Goal: Navigation & Orientation: Find specific page/section

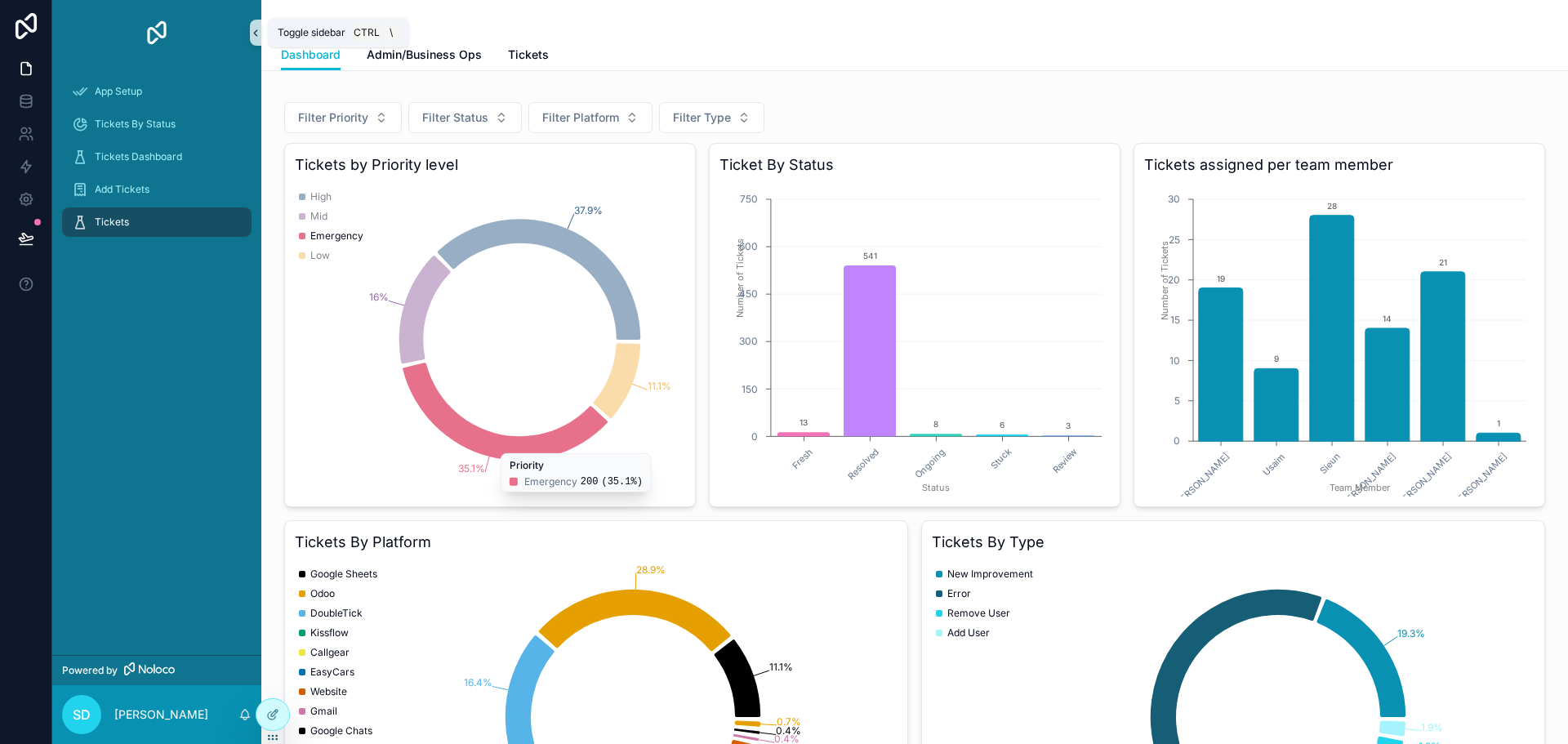
click at [257, 33] on icon "scrollable content" at bounding box center [256, 33] width 12 height 13
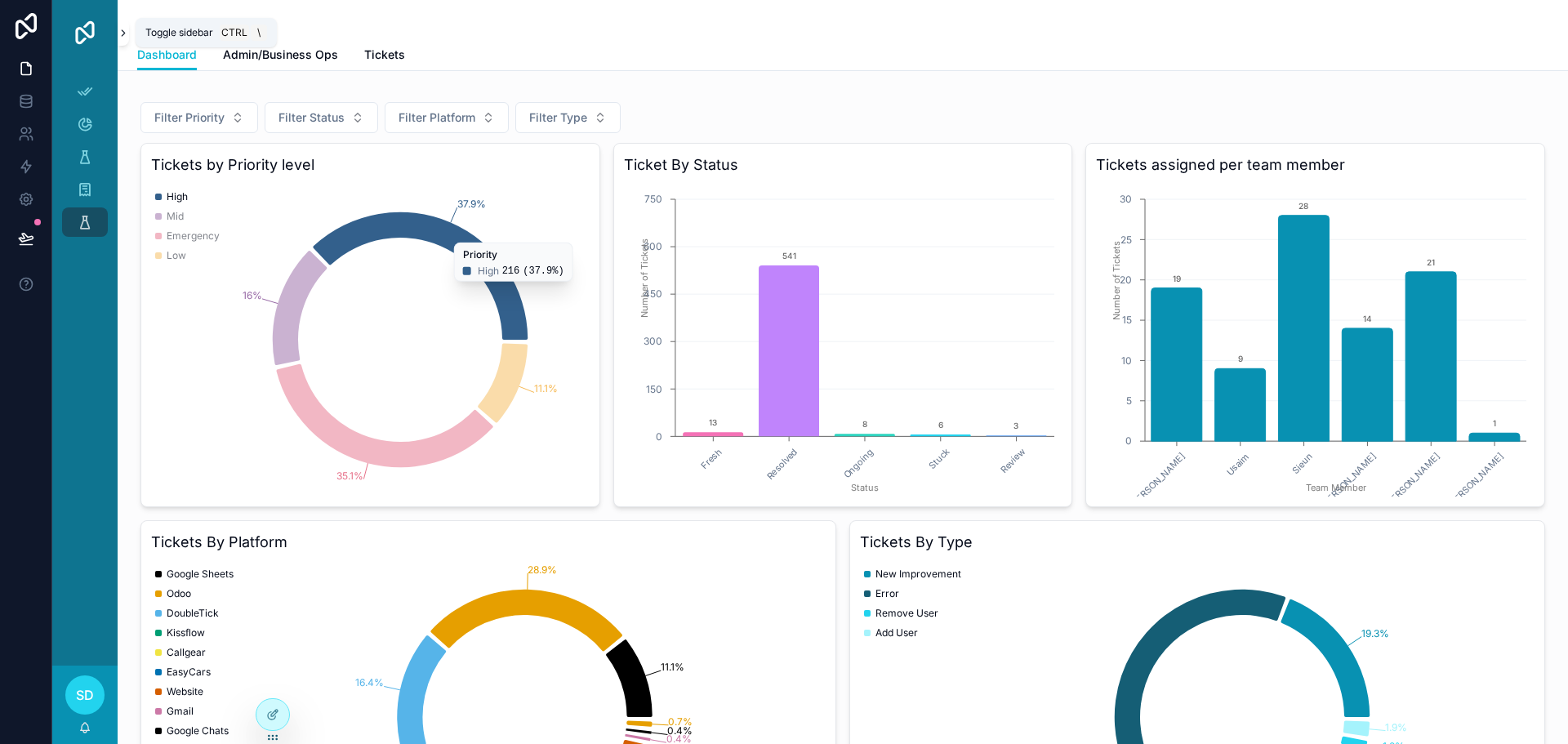
click at [126, 31] on icon "scrollable content" at bounding box center [124, 33] width 12 height 13
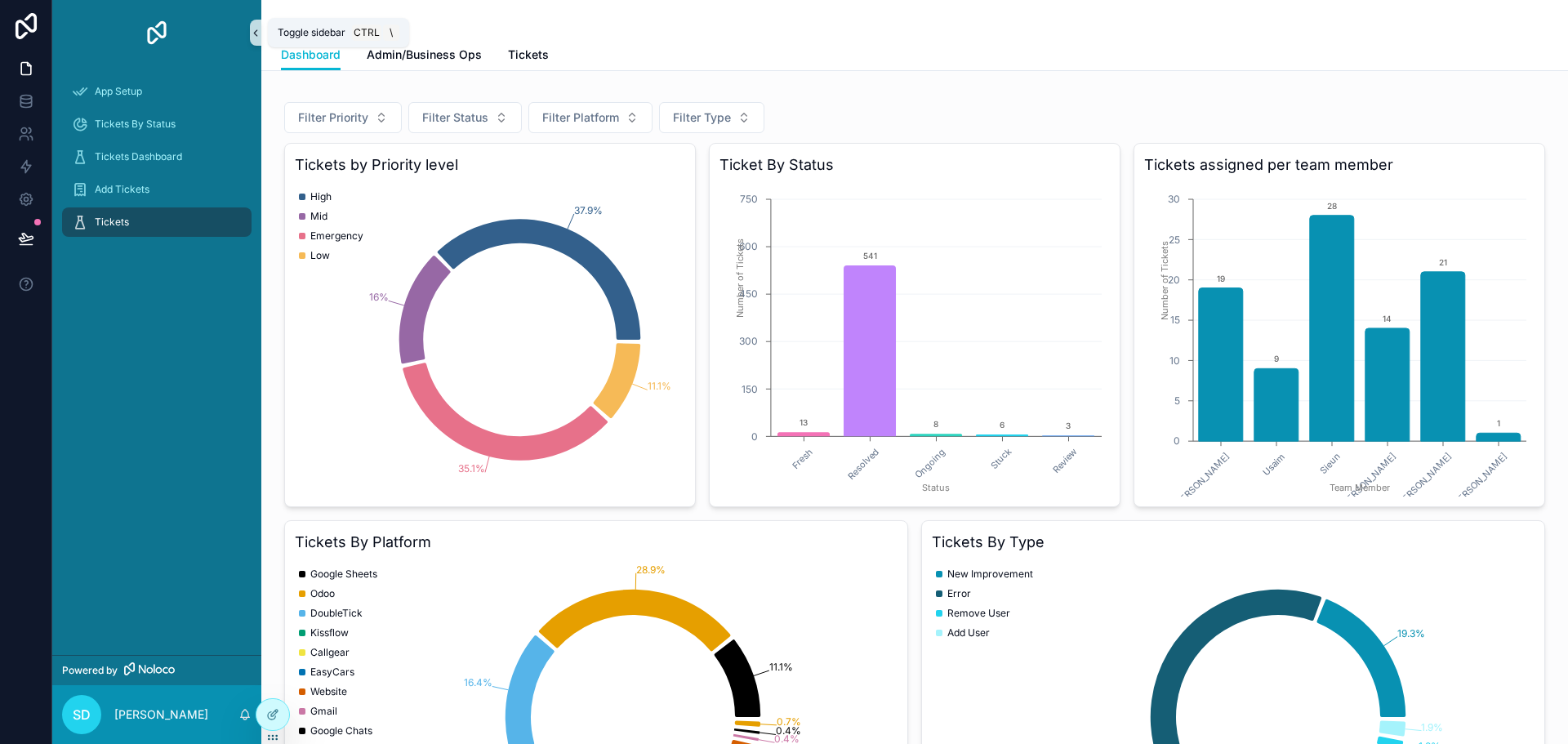
click at [254, 37] on icon "scrollable content" at bounding box center [256, 33] width 12 height 13
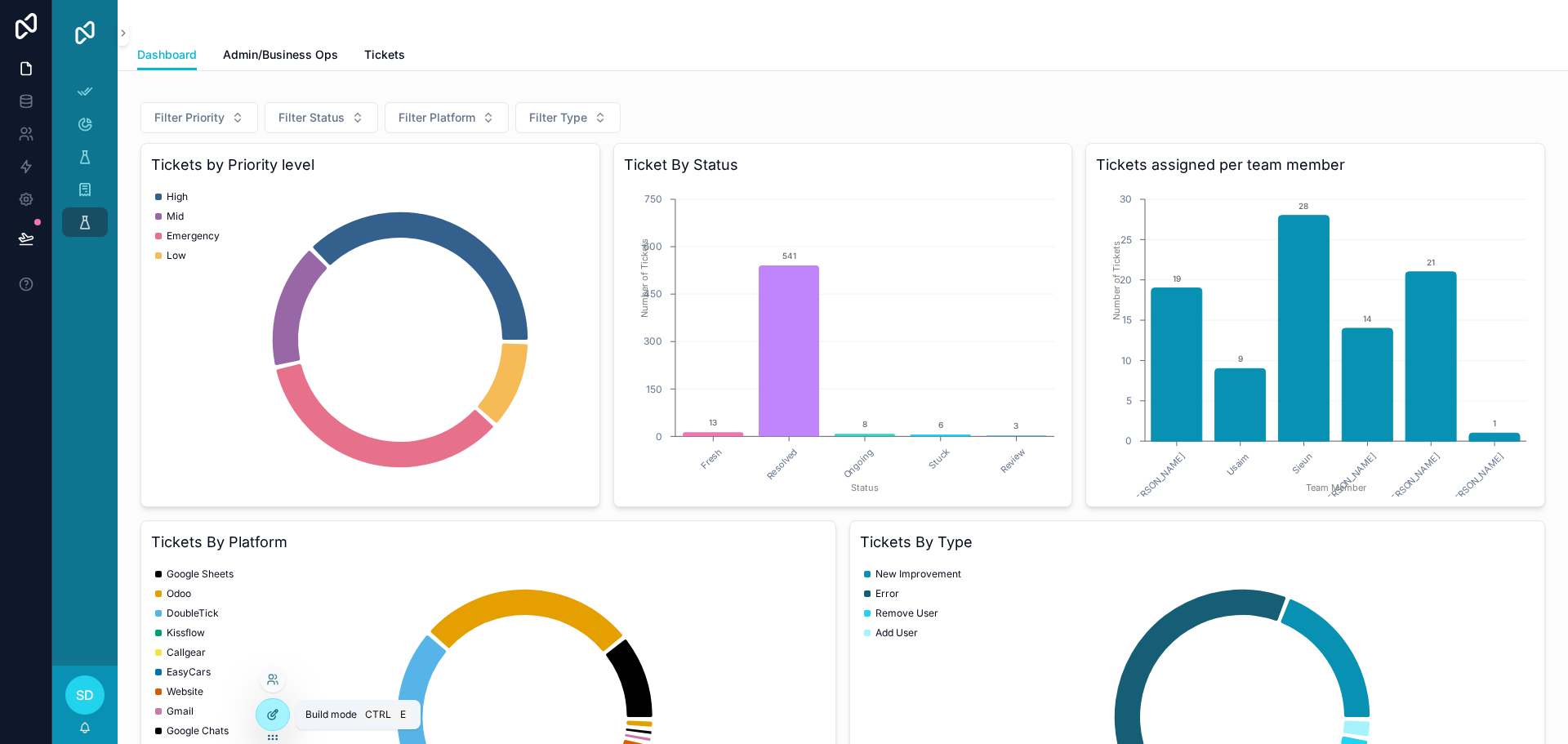
click at [274, 713] on icon at bounding box center [273, 715] width 13 height 13
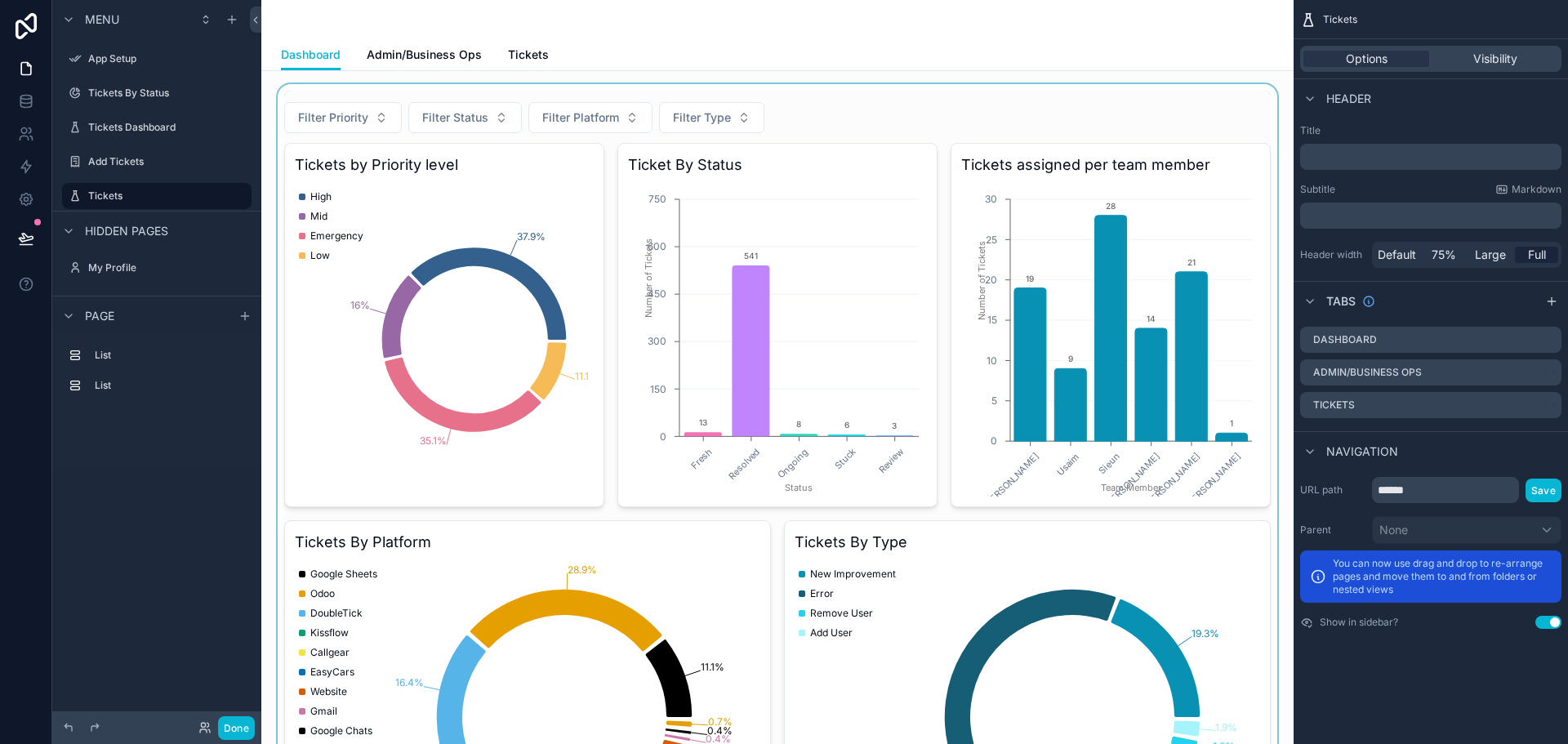
click at [475, 221] on div "scrollable content" at bounding box center [777, 488] width 1007 height 808
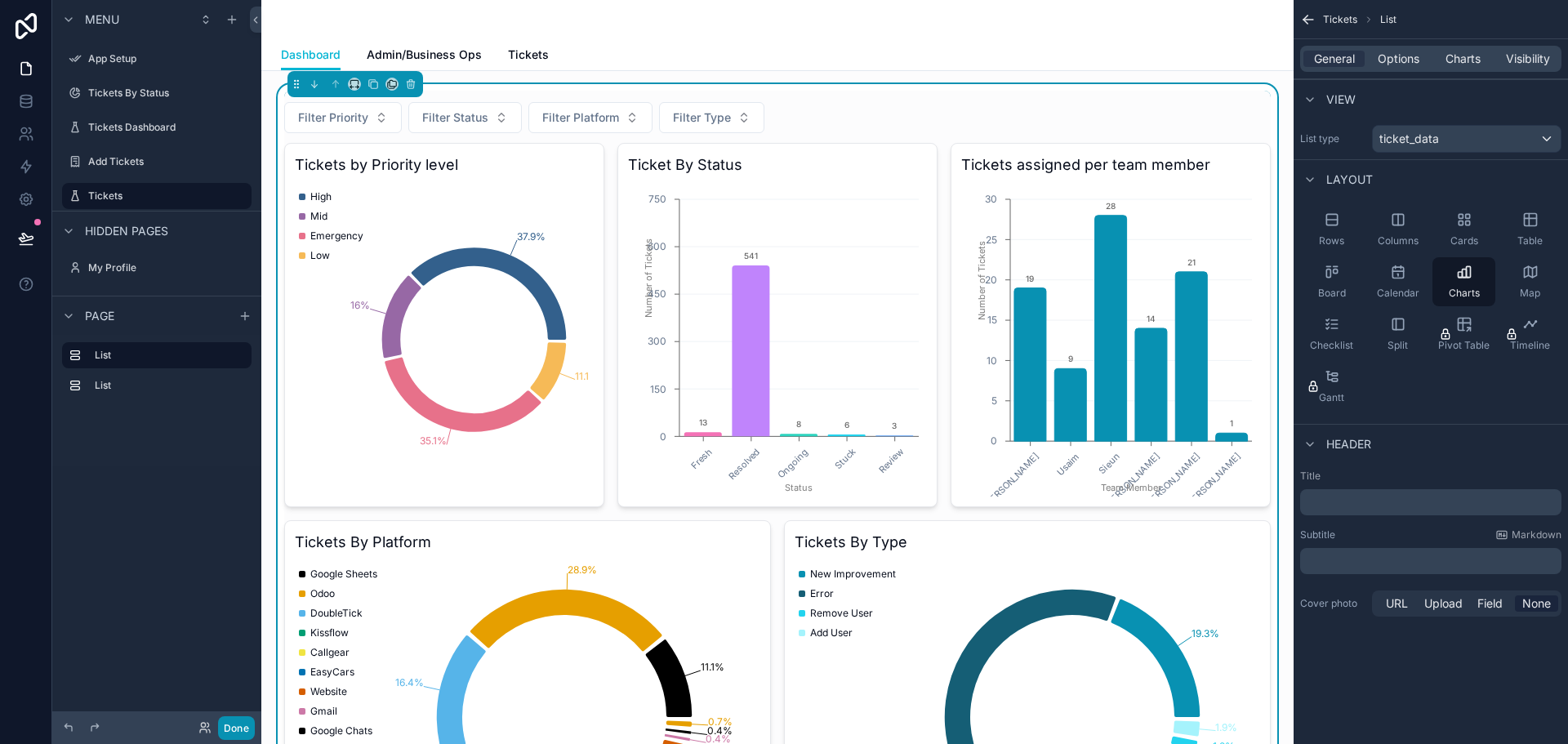
click at [236, 722] on button "Done" at bounding box center [237, 728] width 37 height 23
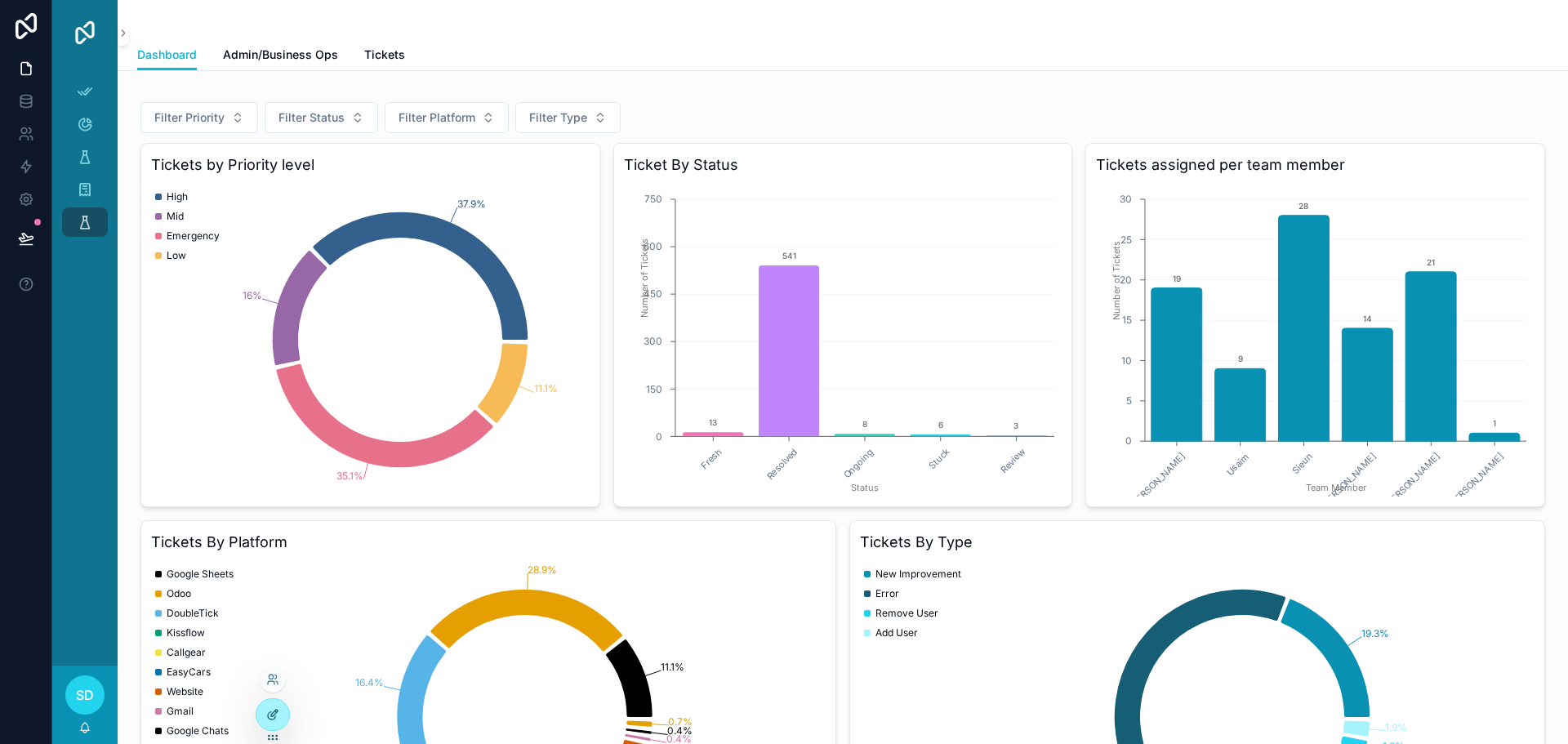
click at [276, 705] on div at bounding box center [273, 715] width 33 height 31
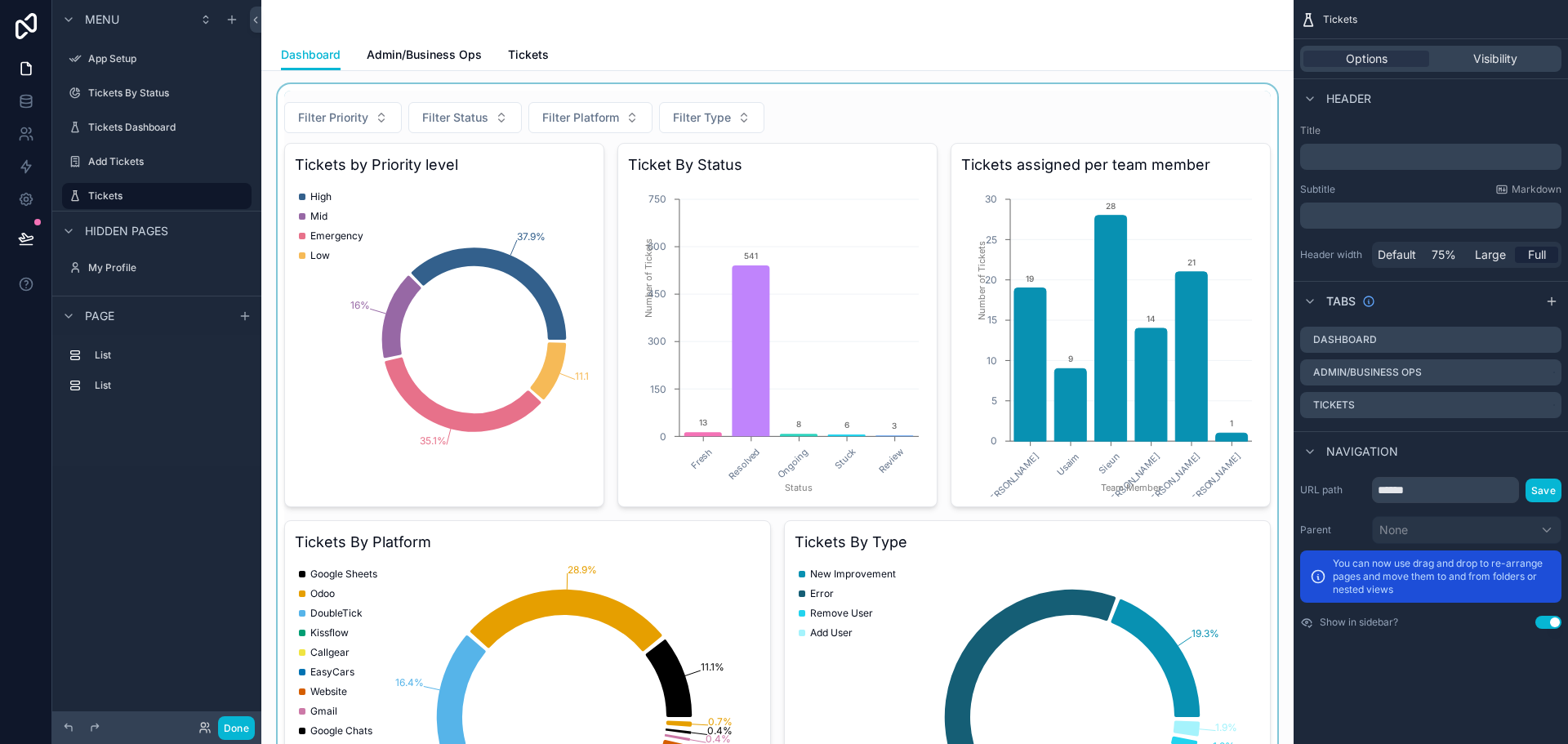
click at [484, 317] on div "scrollable content" at bounding box center [777, 488] width 1007 height 808
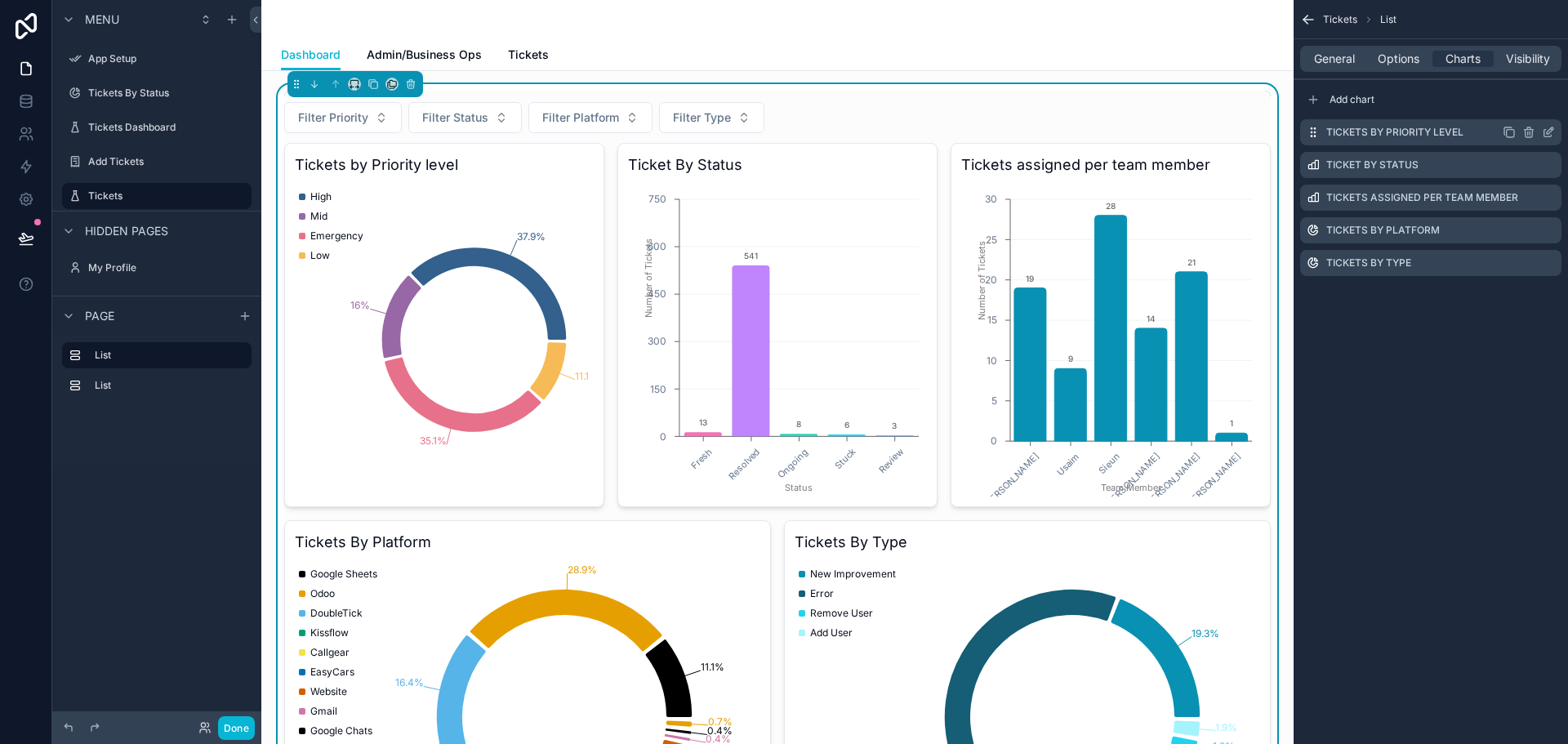
click at [1547, 133] on icon "scrollable content" at bounding box center [1550, 131] width 7 height 7
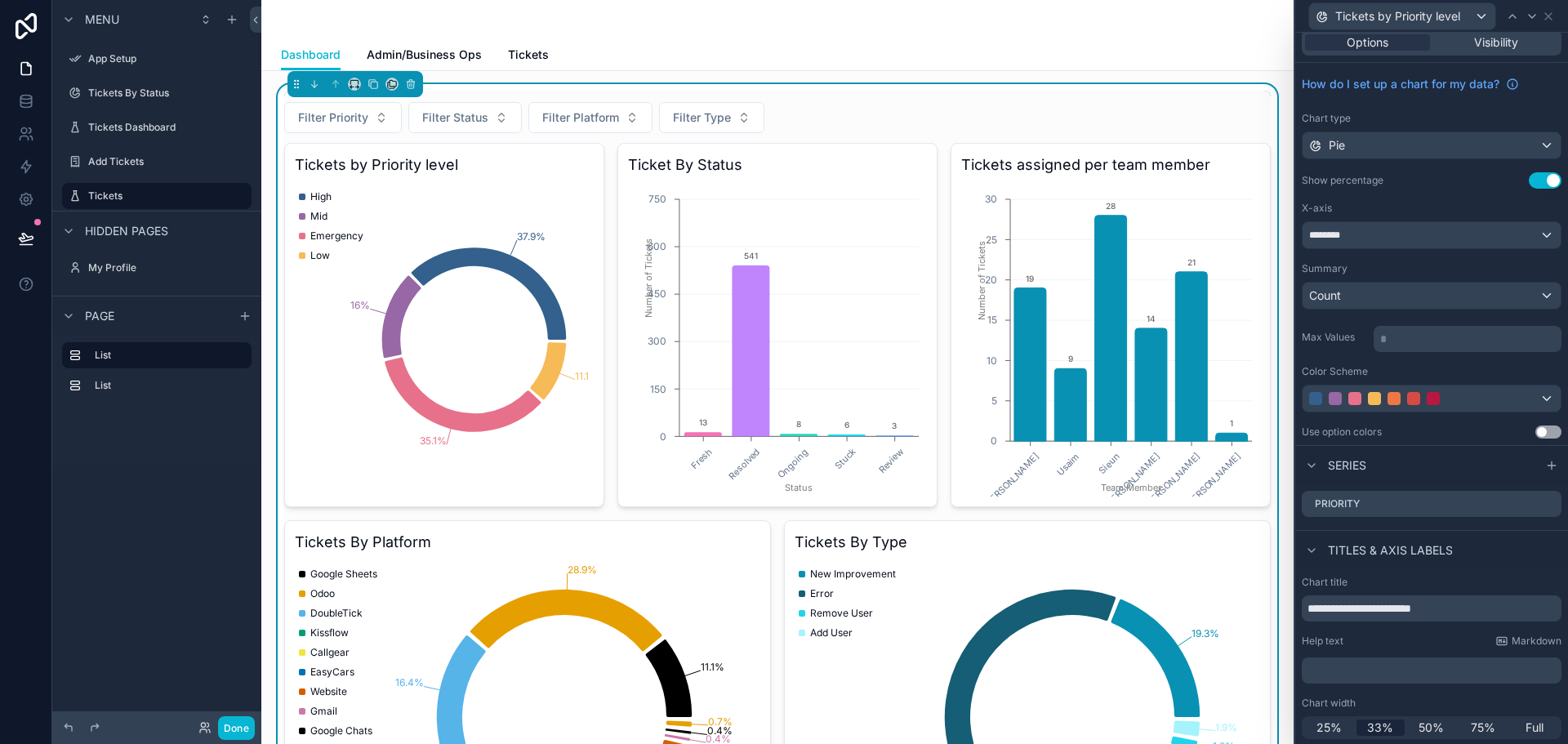
scroll to position [12, 0]
click at [1328, 727] on span "25%" at bounding box center [1330, 726] width 25 height 17
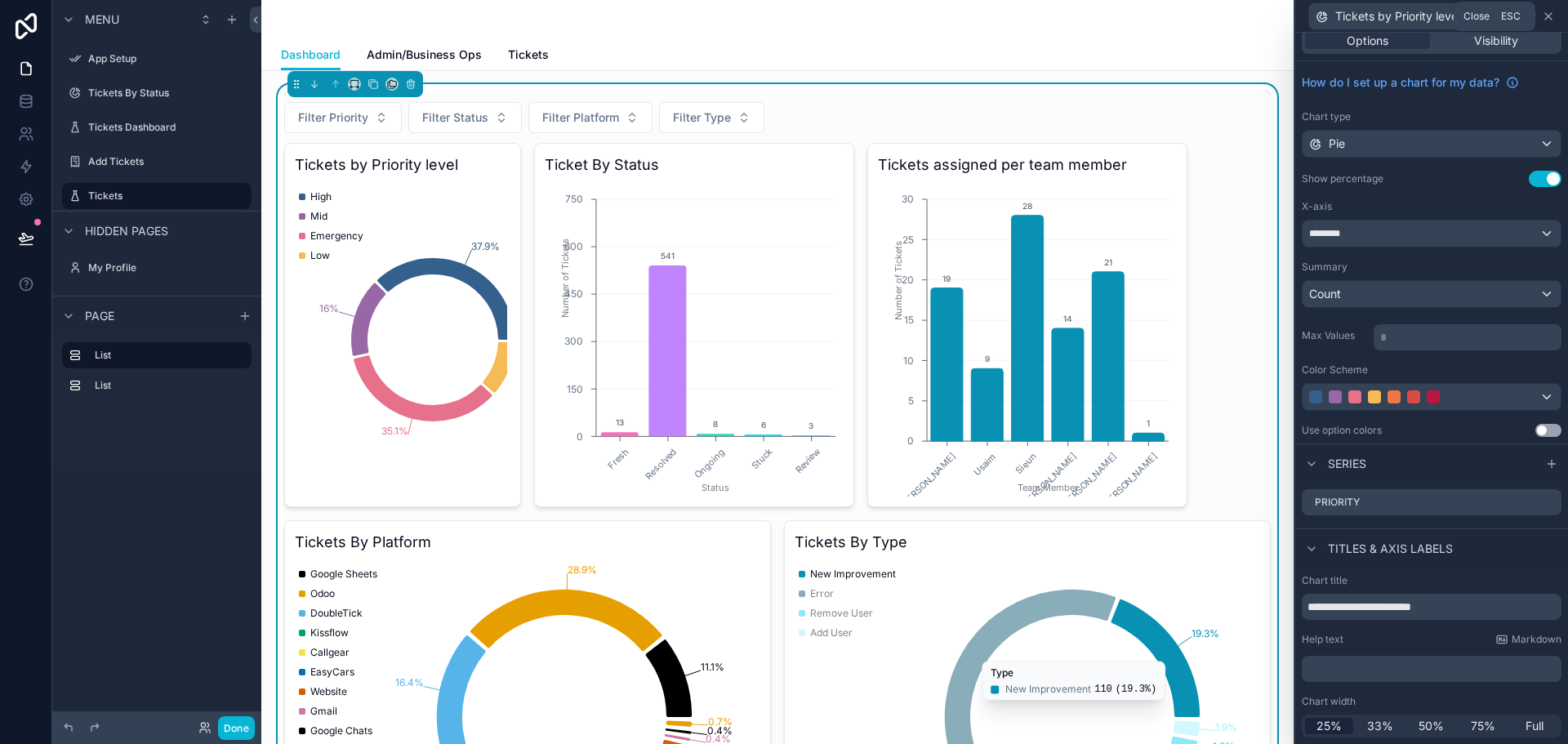
click at [1548, 16] on icon at bounding box center [1549, 17] width 7 height 7
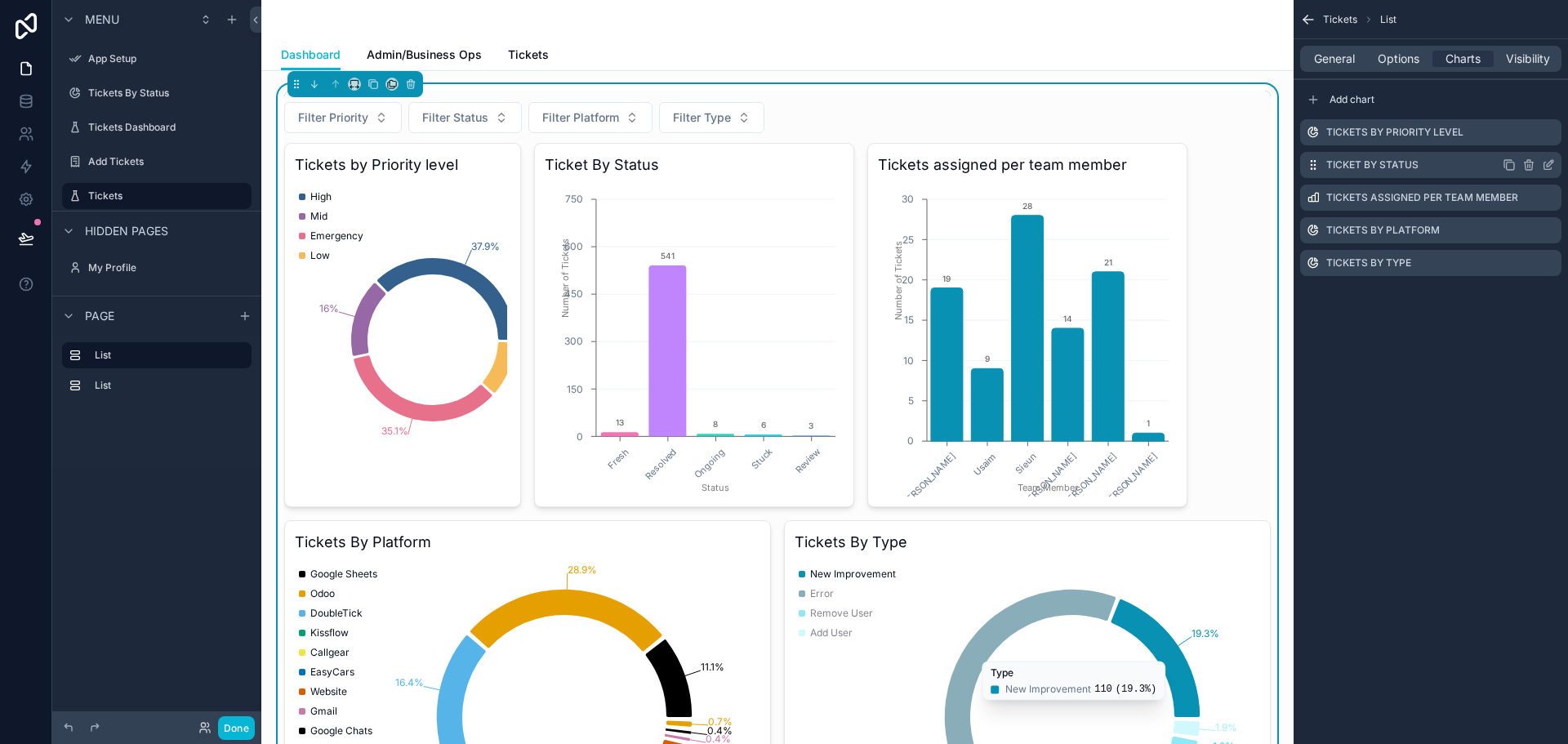
click at [1546, 165] on icon "scrollable content" at bounding box center [1549, 165] width 13 height 13
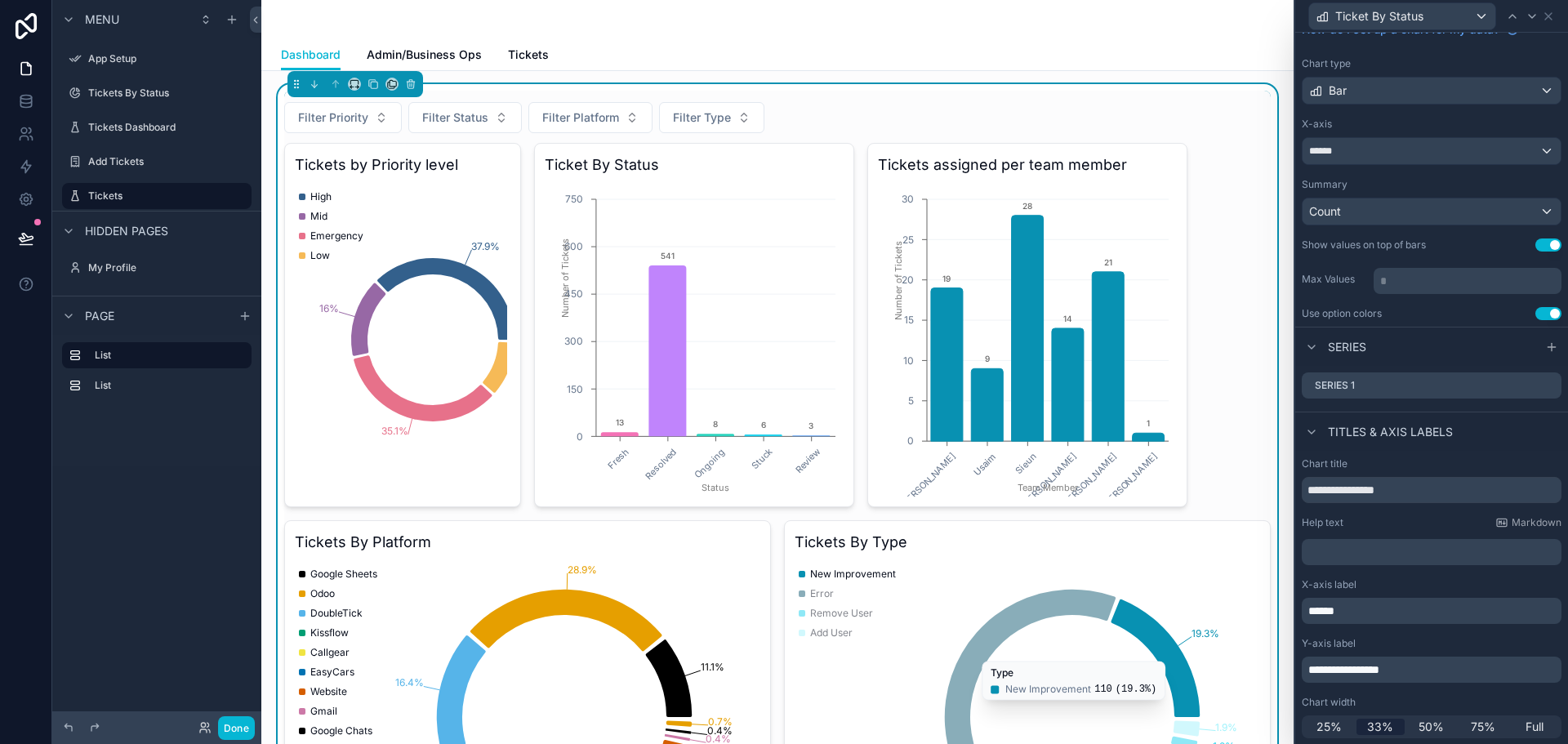
scroll to position [65, 0]
click at [1330, 728] on span "25%" at bounding box center [1330, 726] width 25 height 17
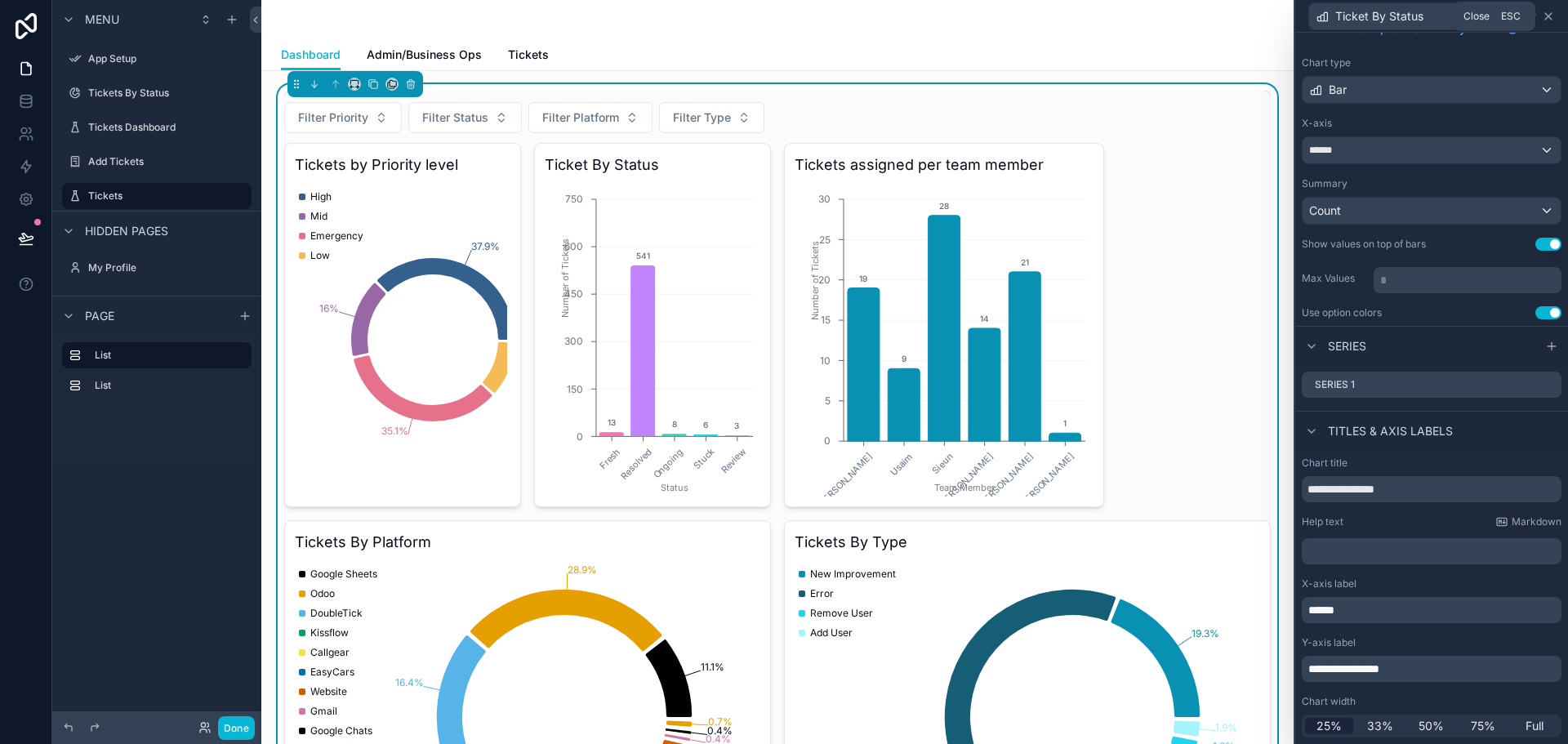
click at [1546, 18] on icon at bounding box center [1549, 17] width 7 height 7
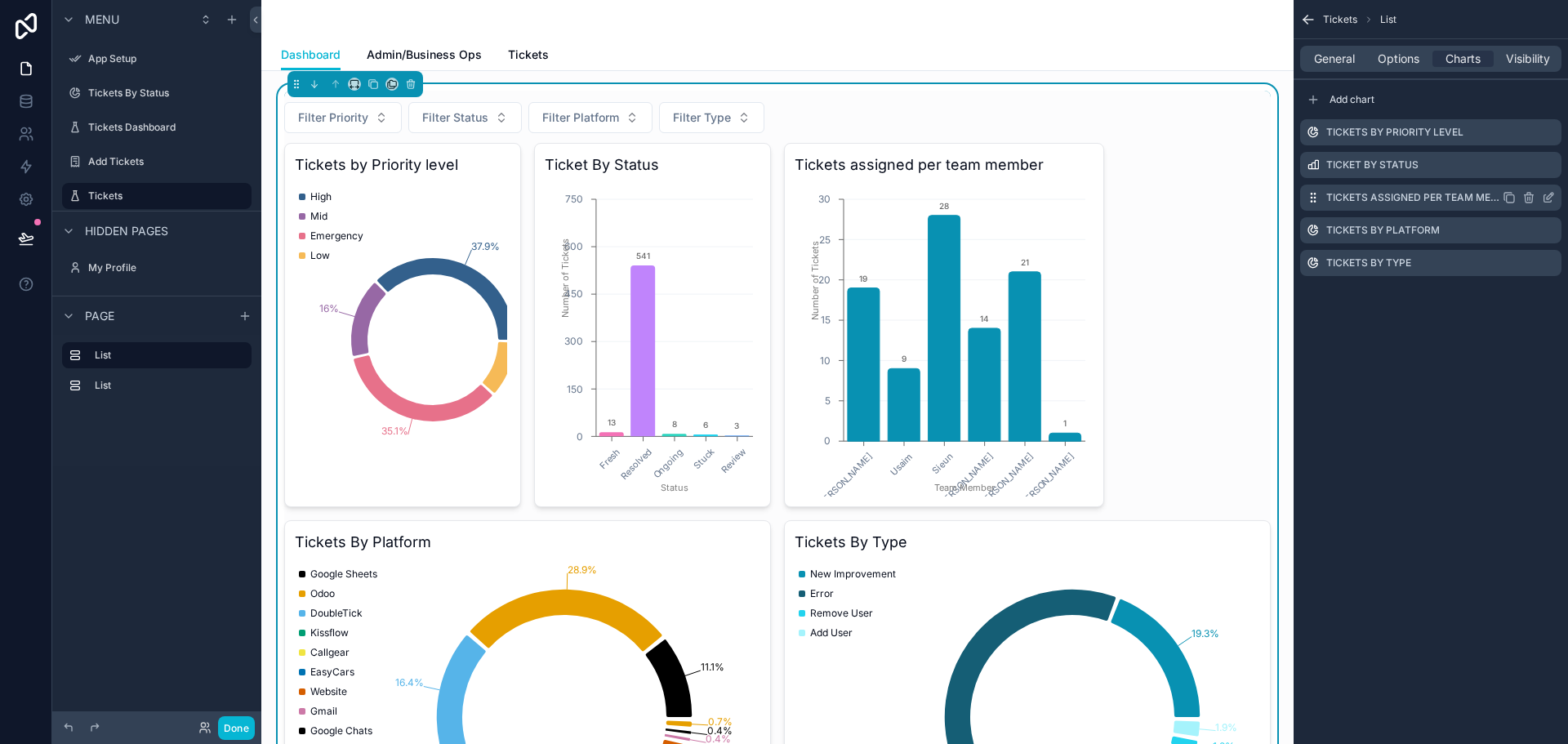
click at [1547, 200] on icon "scrollable content" at bounding box center [1549, 198] width 13 height 13
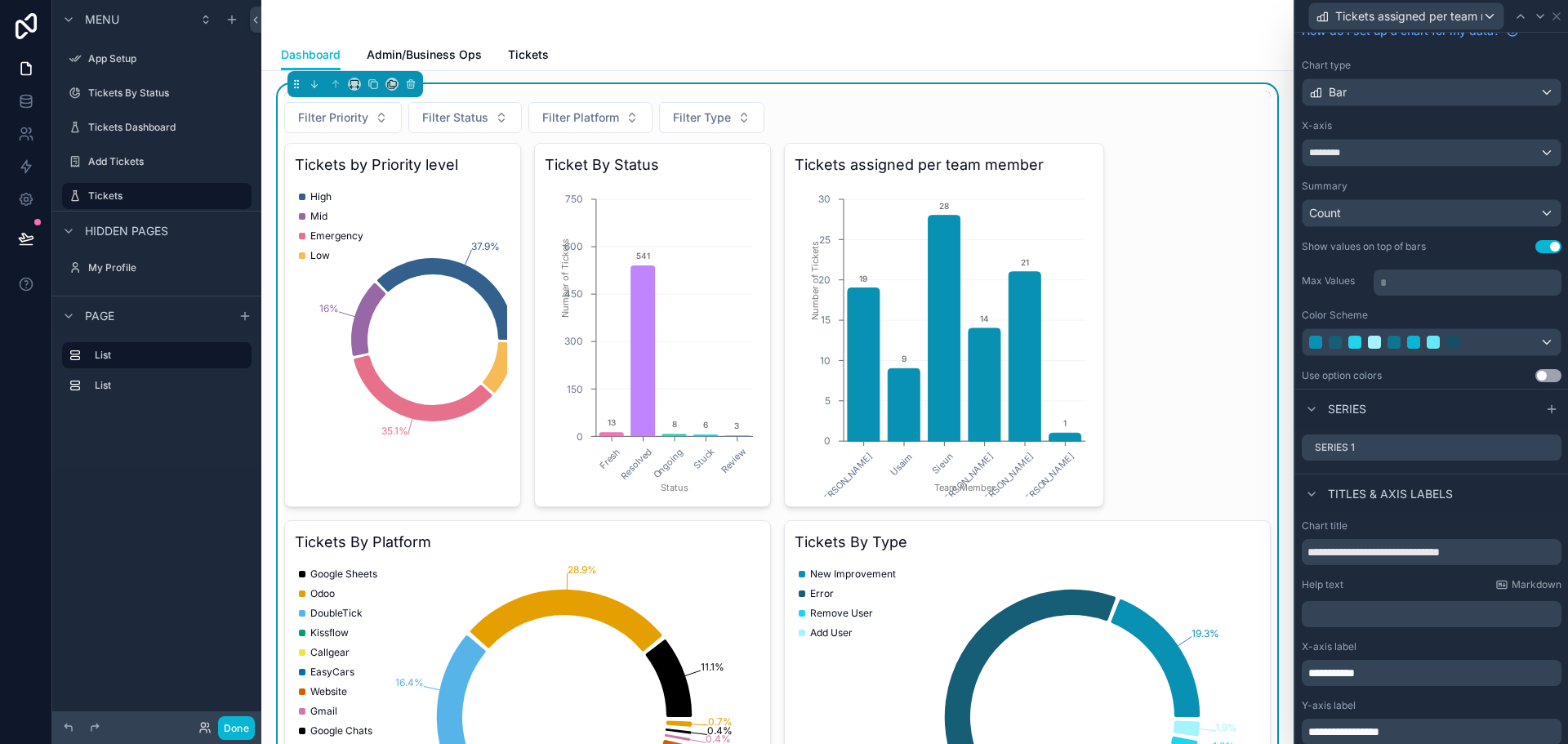
scroll to position [126, 0]
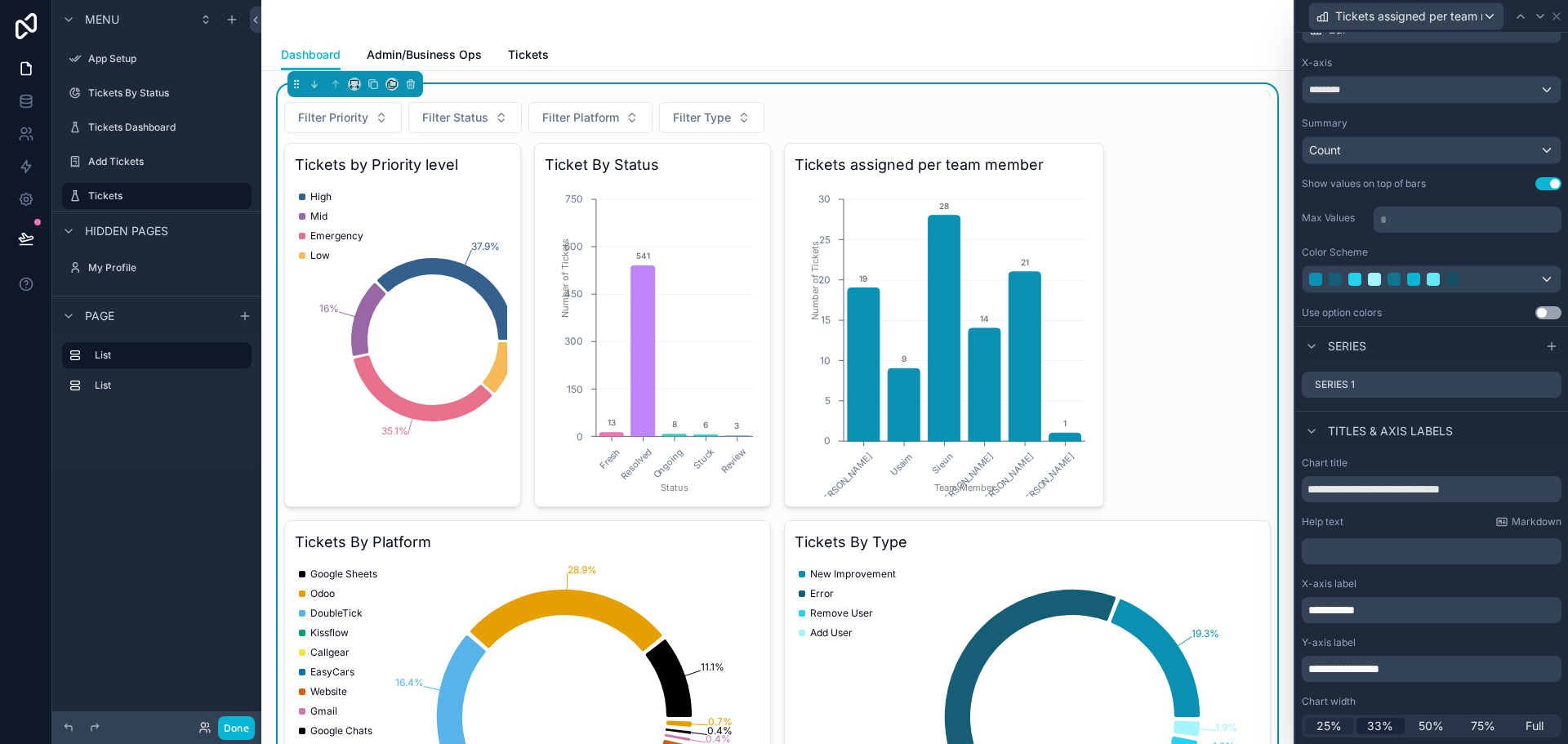
click at [1322, 724] on span "25%" at bounding box center [1330, 726] width 25 height 17
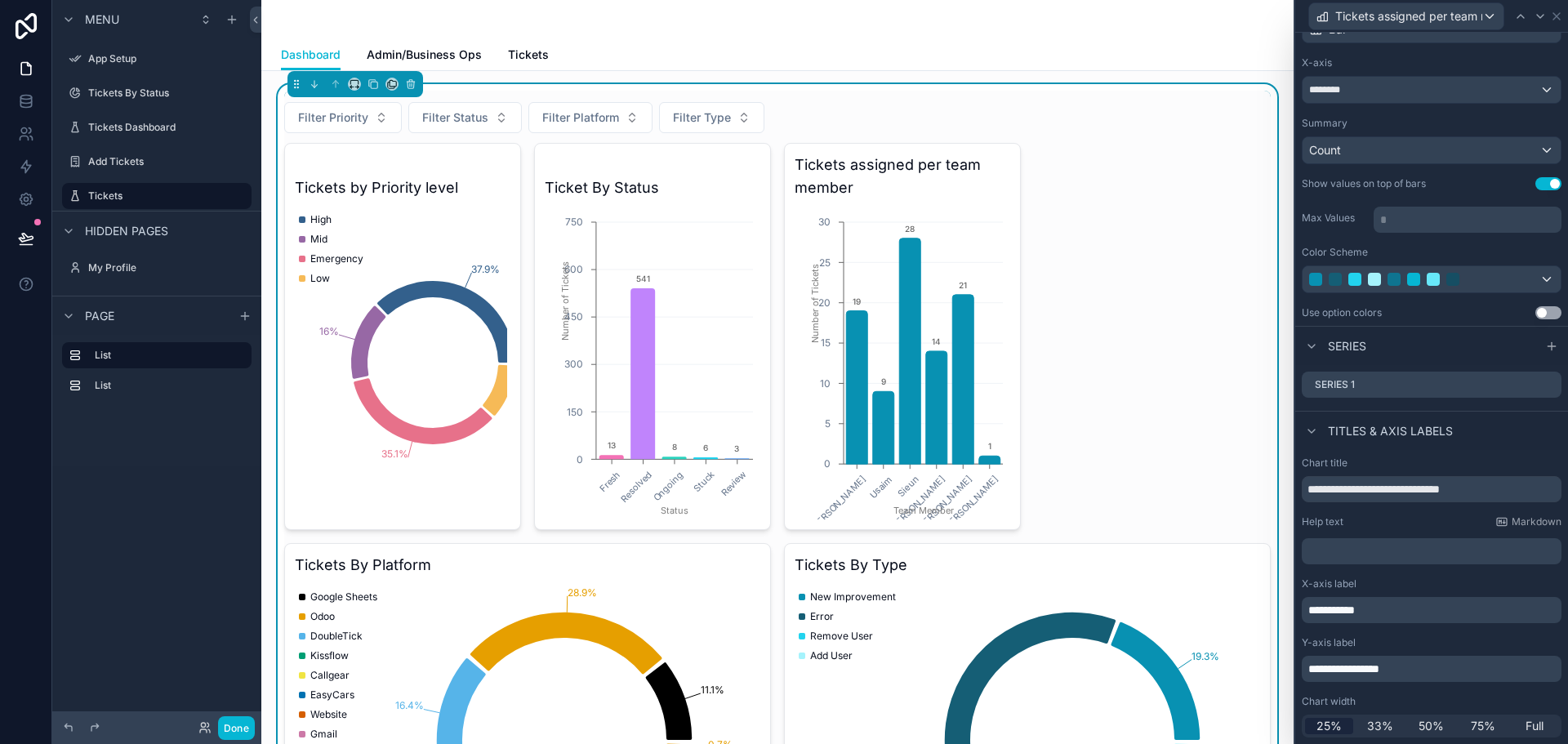
scroll to position [0, 0]
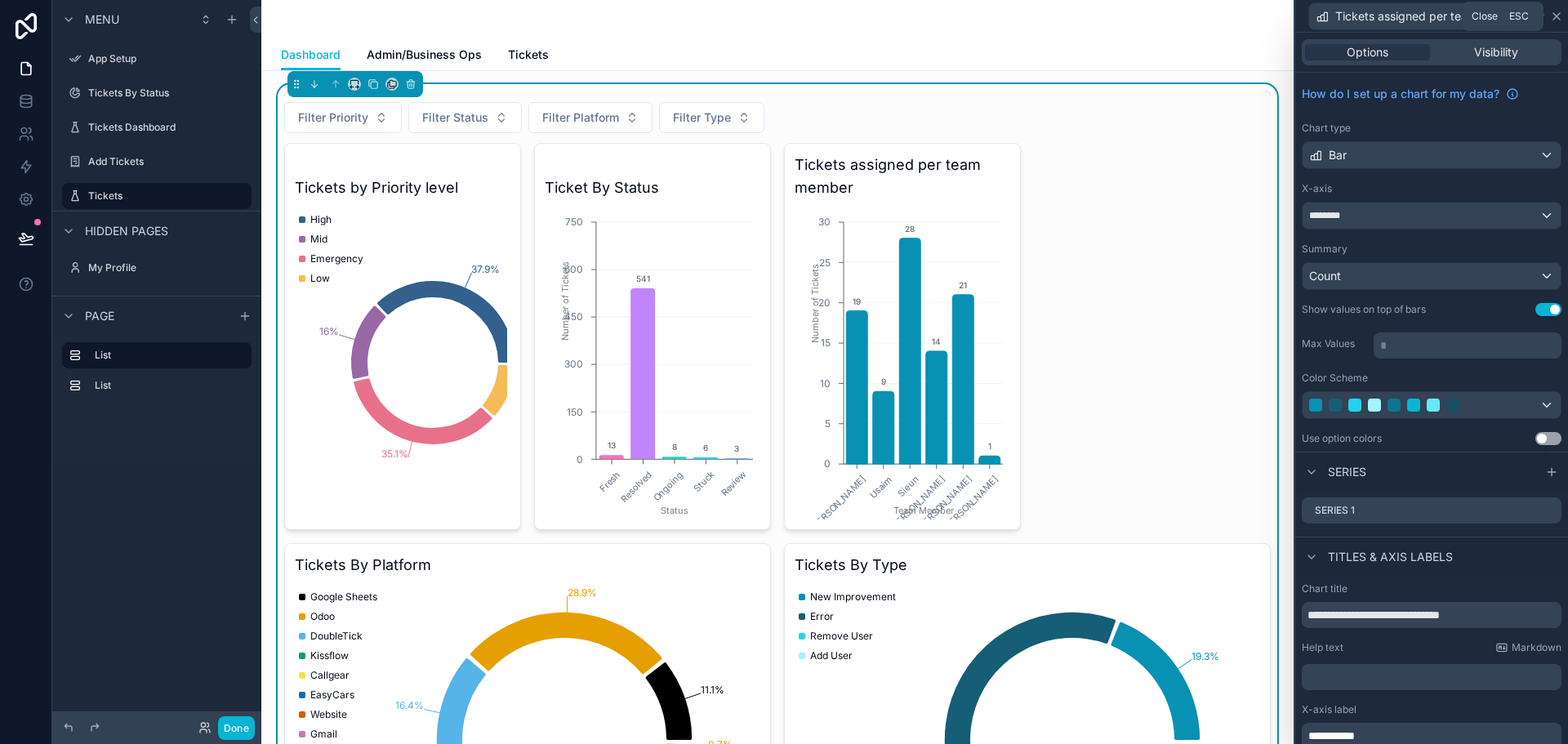
click at [1560, 17] on icon at bounding box center [1557, 17] width 13 height 13
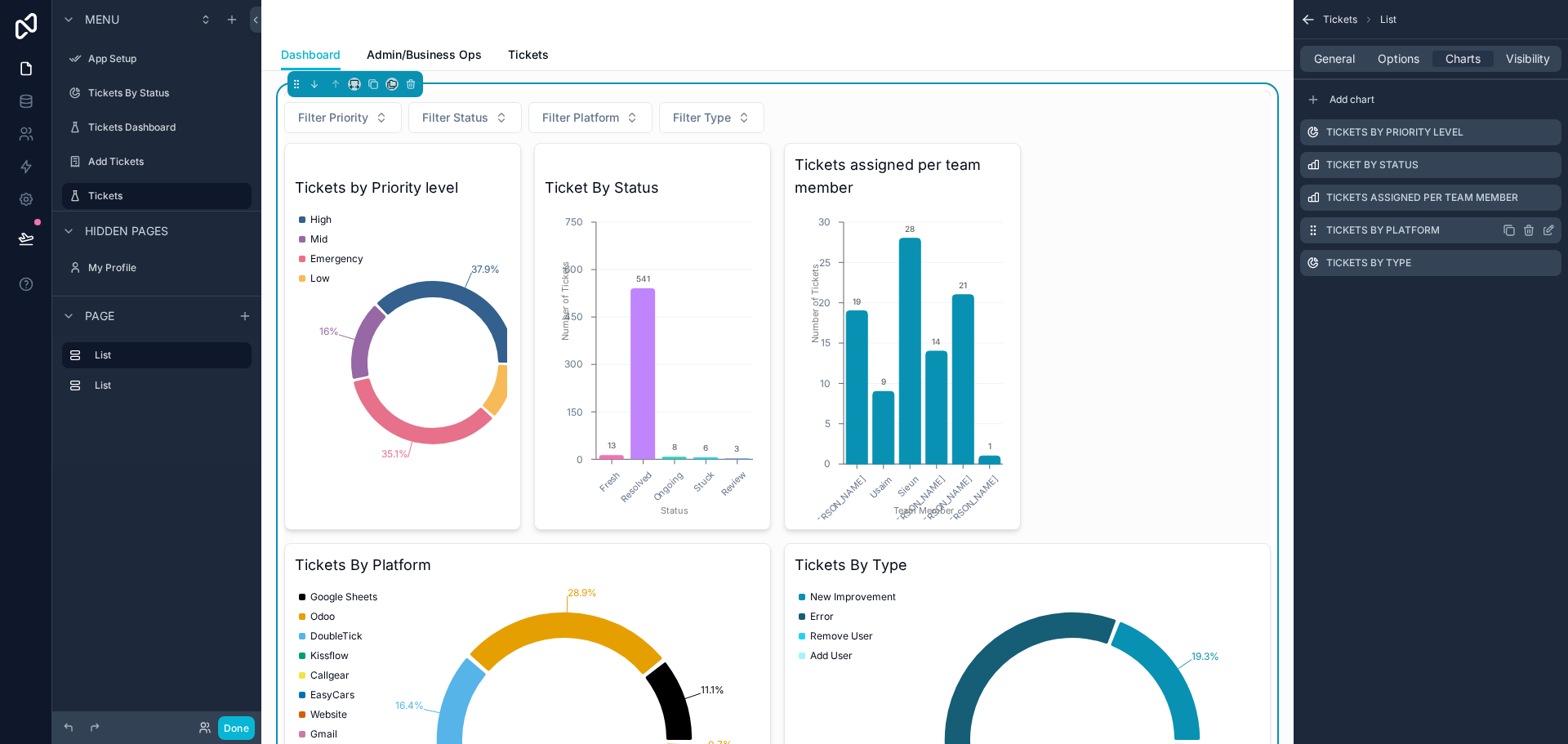
click at [1548, 228] on icon "scrollable content" at bounding box center [1549, 230] width 13 height 13
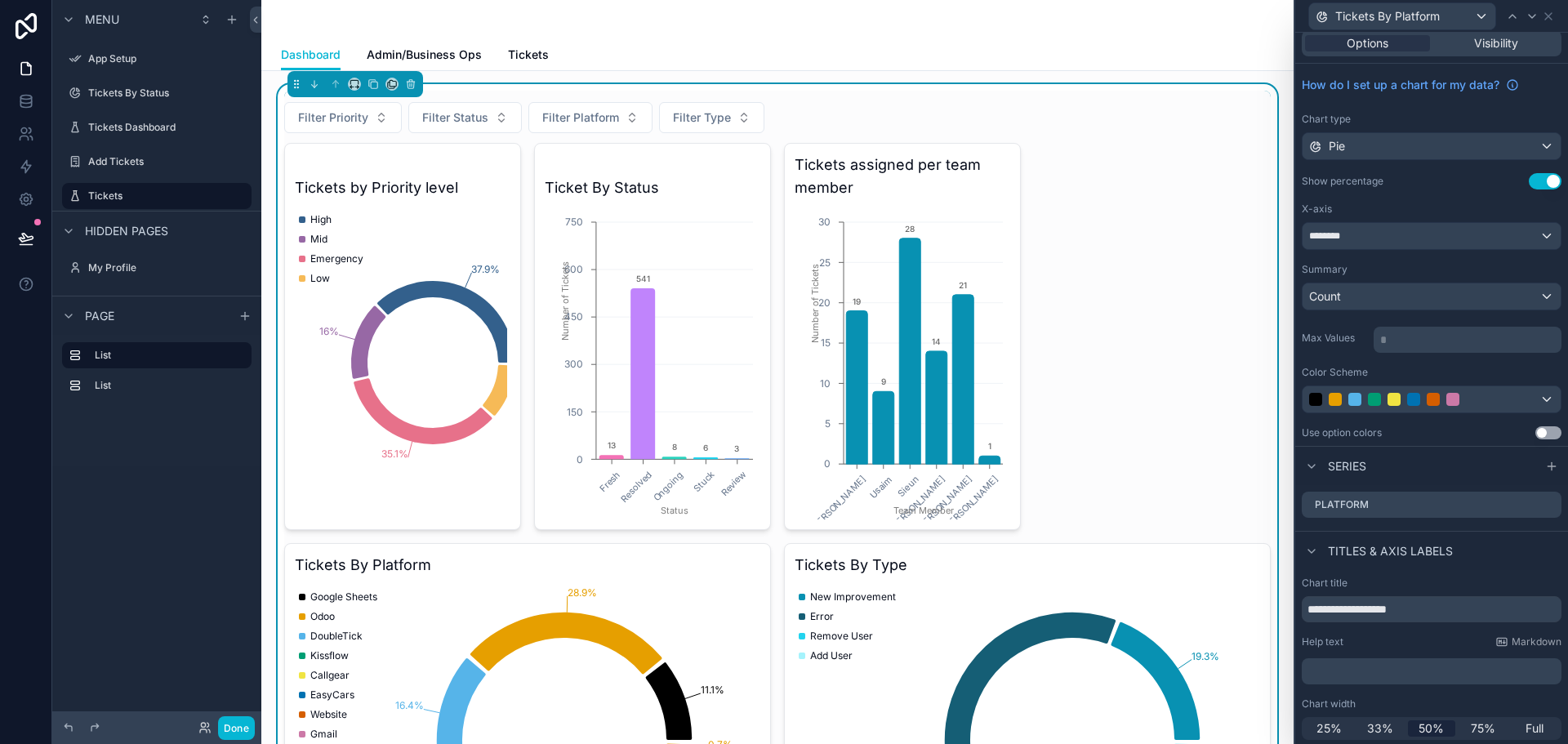
scroll to position [12, 0]
click at [1337, 723] on span "25%" at bounding box center [1330, 726] width 25 height 17
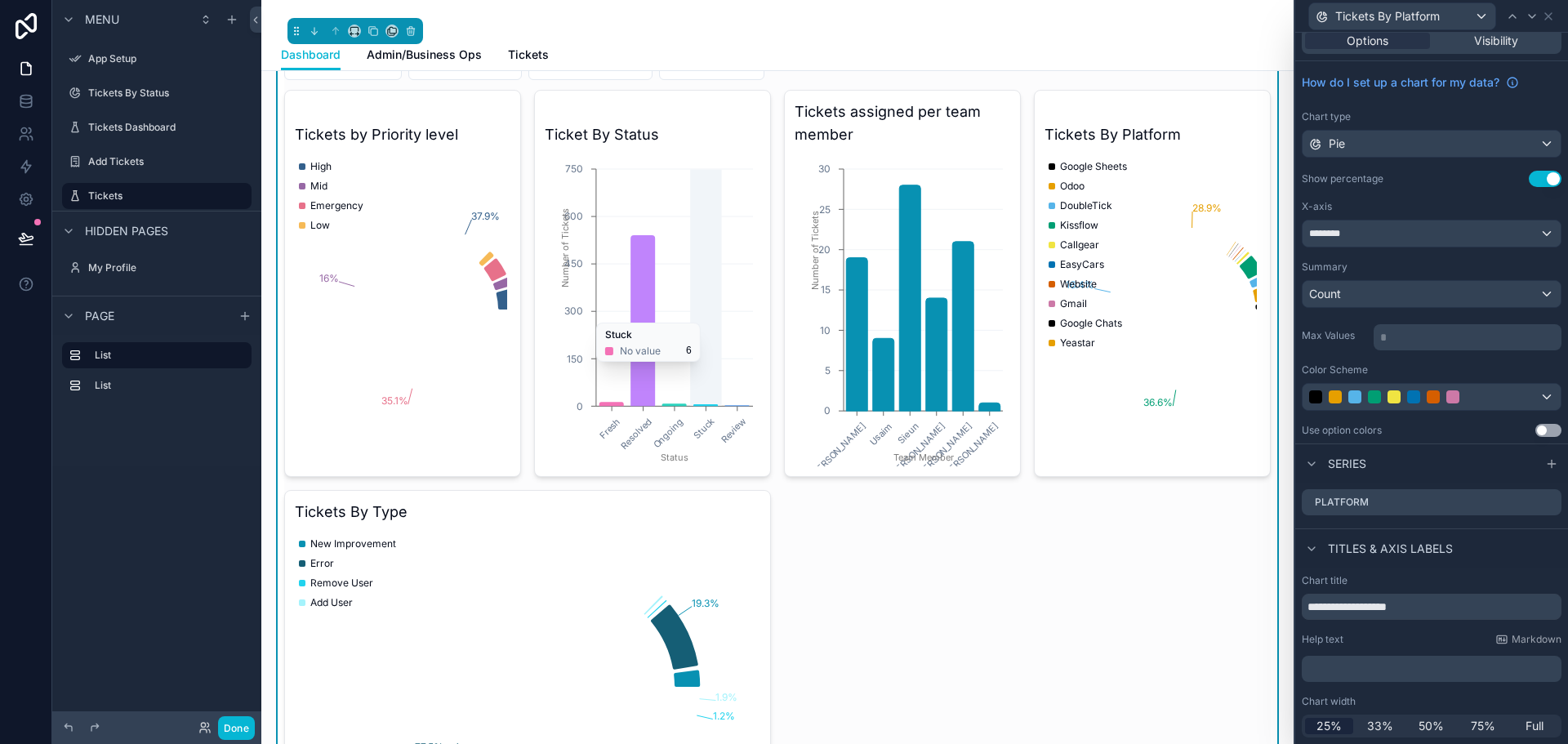
scroll to position [82, 0]
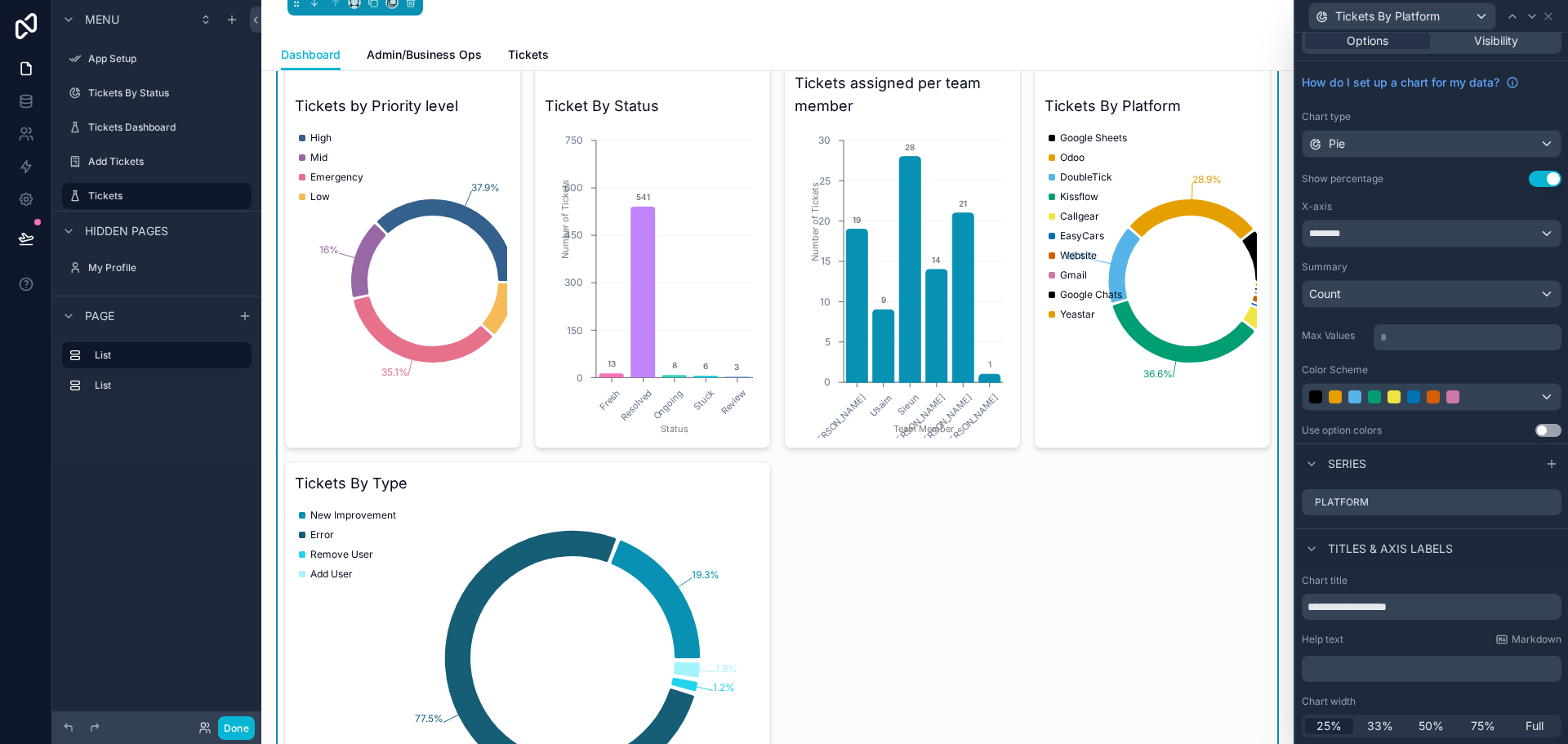
click at [924, 552] on div "Tickets by Priority level 37.9% 16% 35.1% 11.1% High Mid Emergency Low Ticket B…" at bounding box center [777, 444] width 986 height 765
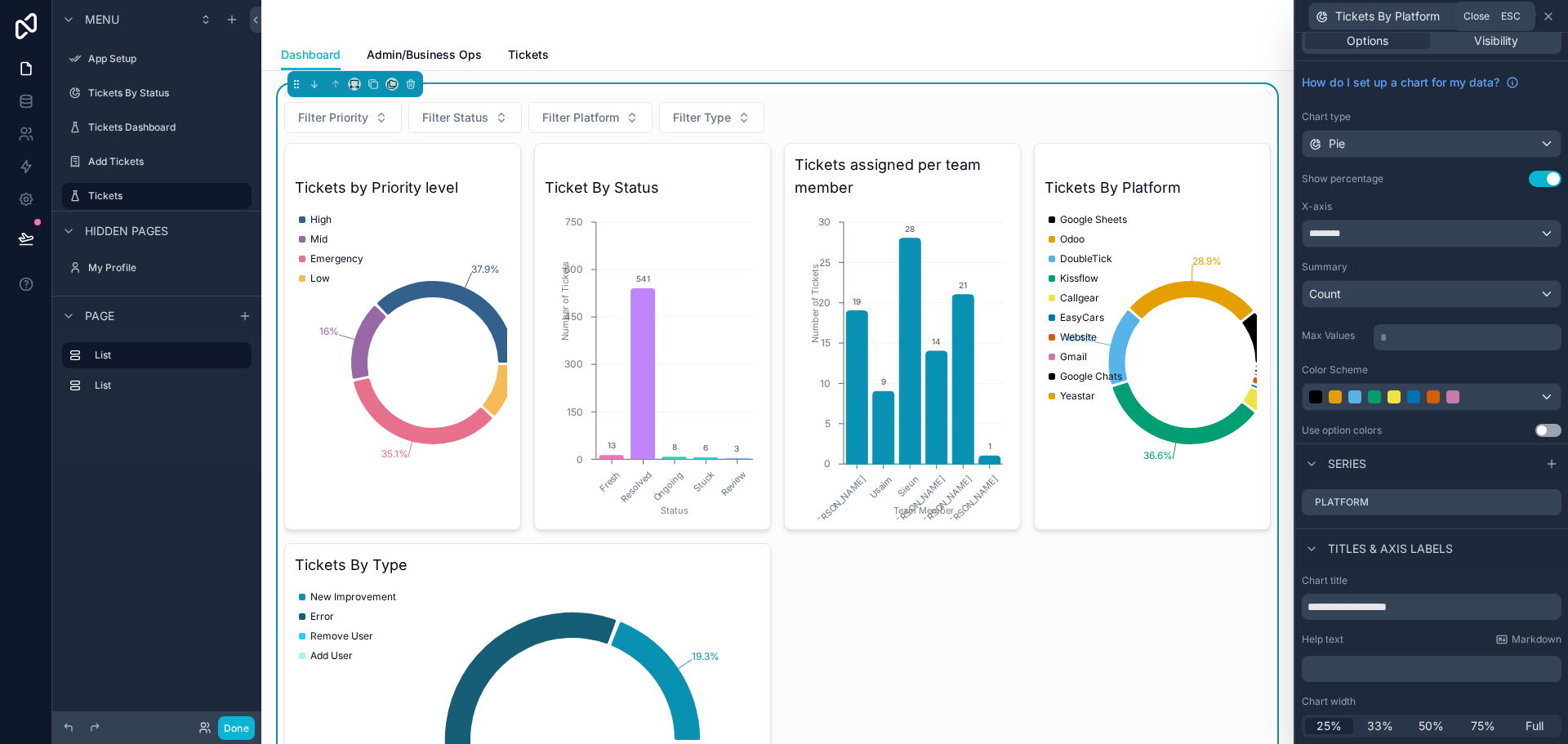
click at [1551, 14] on icon at bounding box center [1549, 17] width 7 height 7
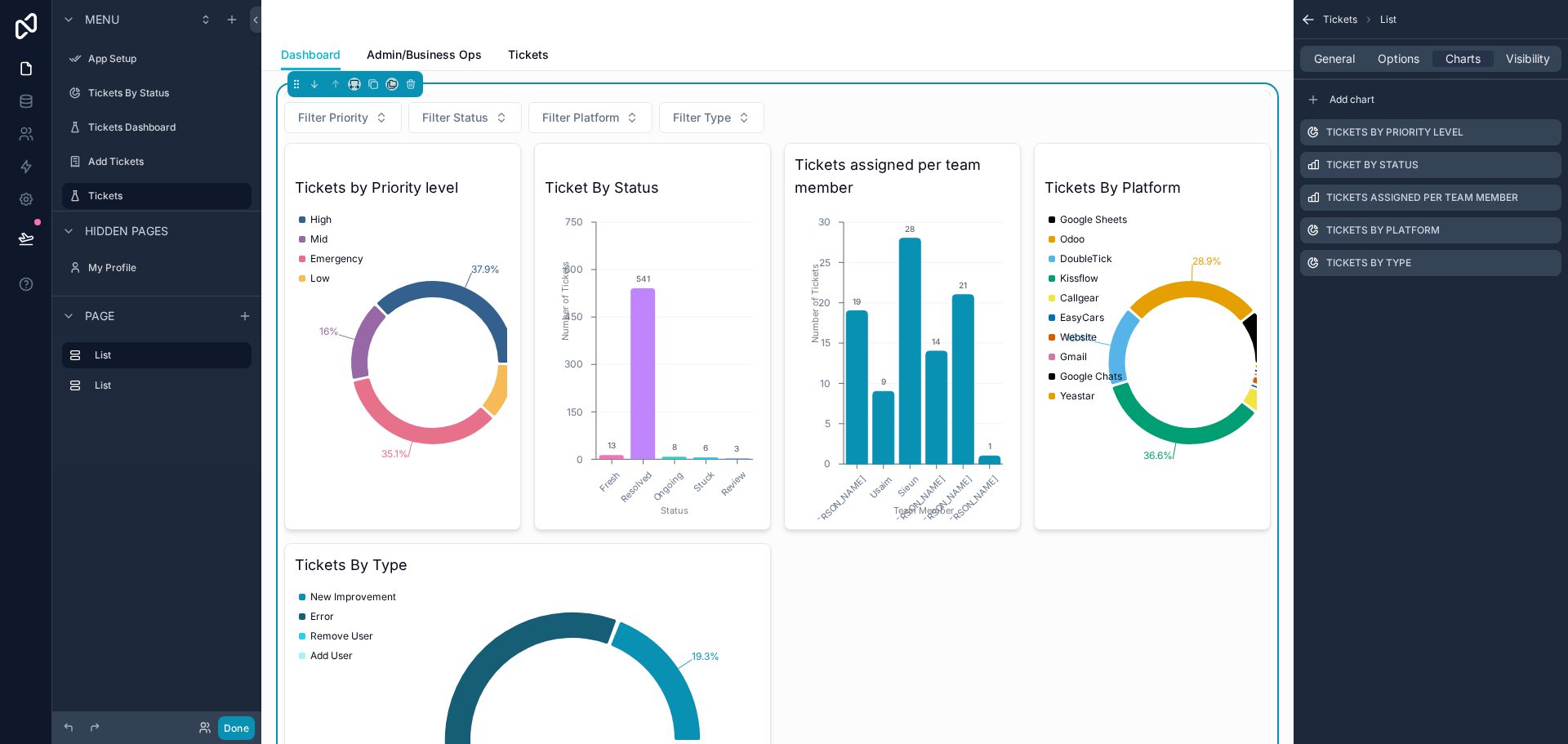
click at [238, 720] on button "Done" at bounding box center [237, 728] width 37 height 23
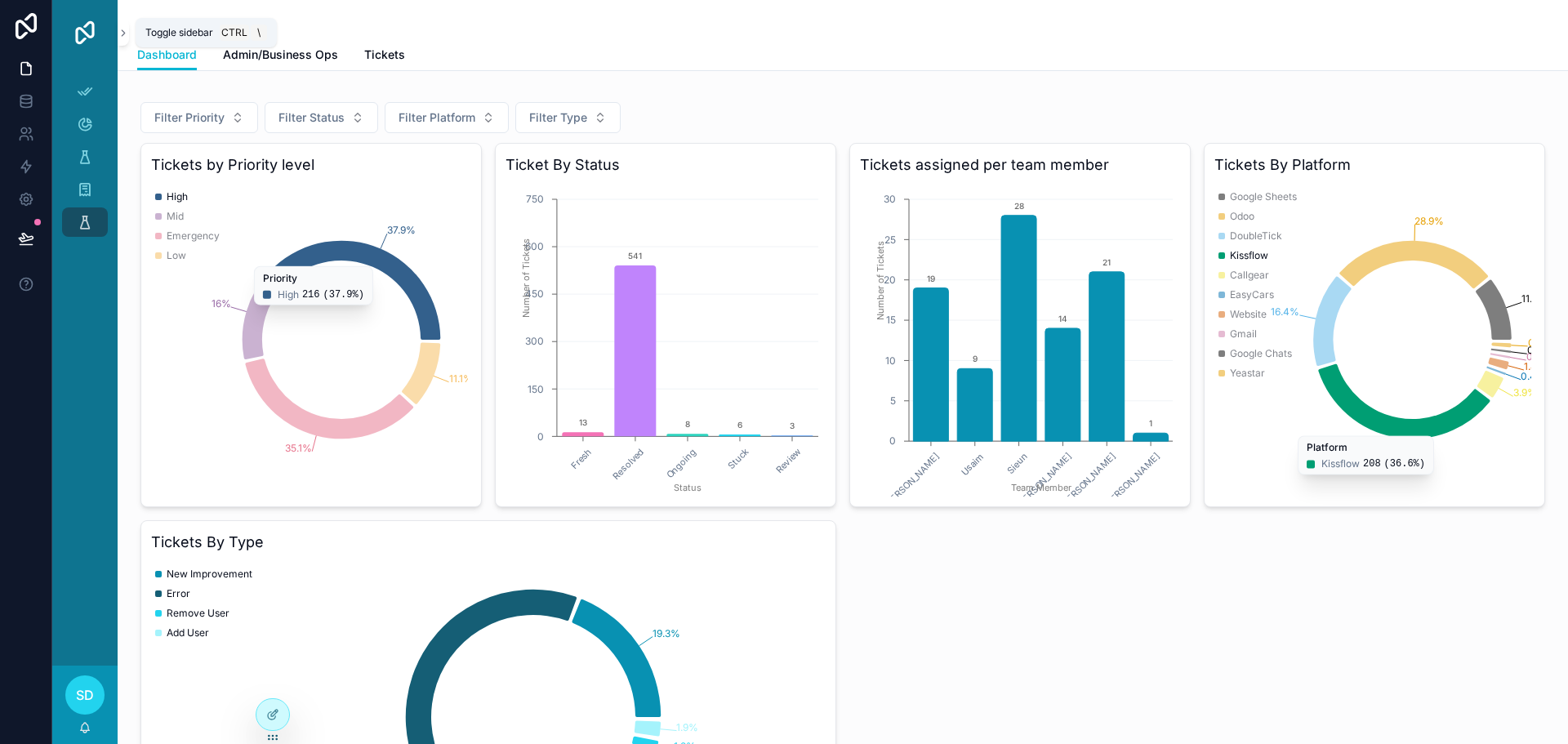
drag, startPoint x: 120, startPoint y: 37, endPoint x: 466, endPoint y: 411, distance: 509.5
click at [120, 37] on icon "scrollable content" at bounding box center [124, 33] width 12 height 13
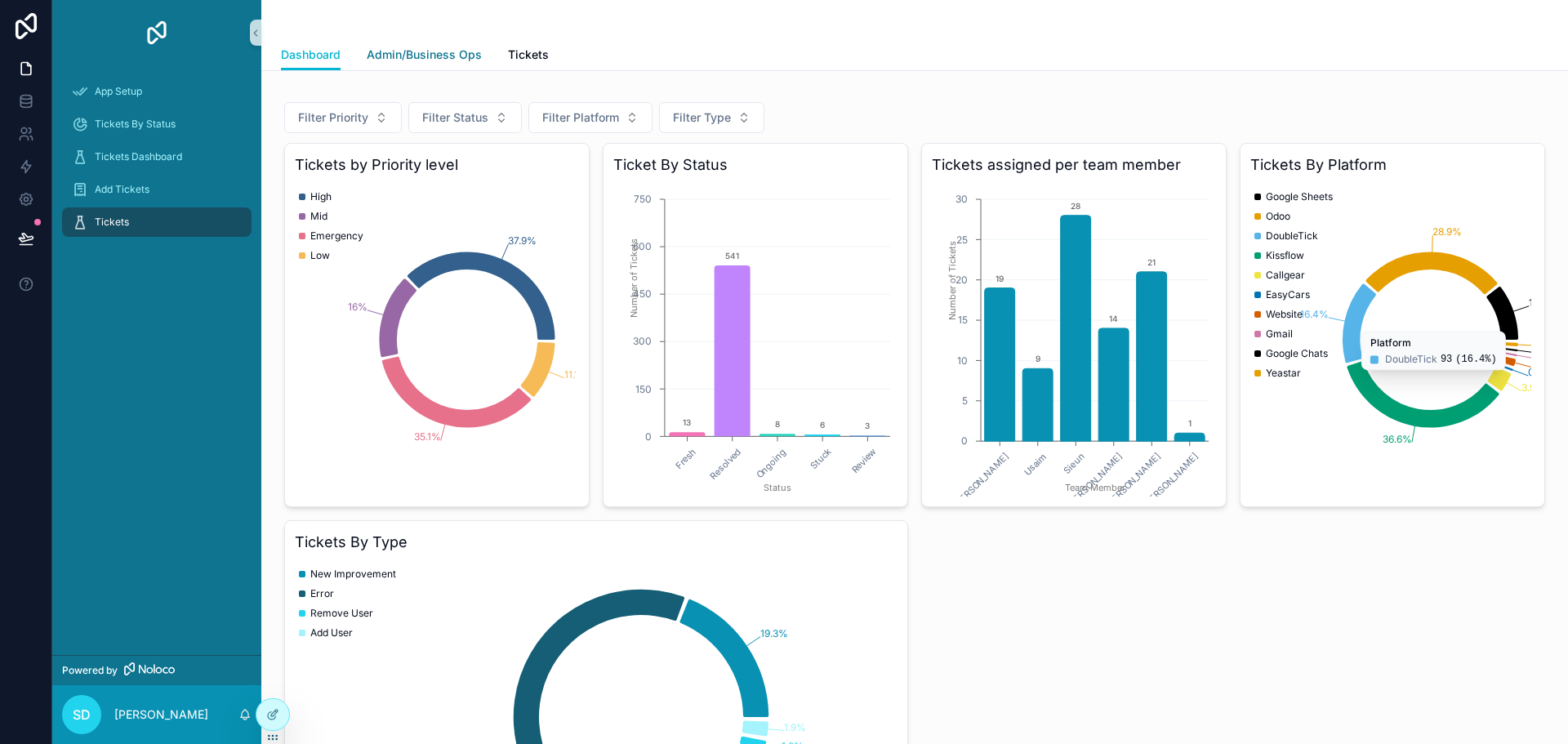
click at [416, 64] on link "Admin/Business Ops" at bounding box center [424, 56] width 115 height 33
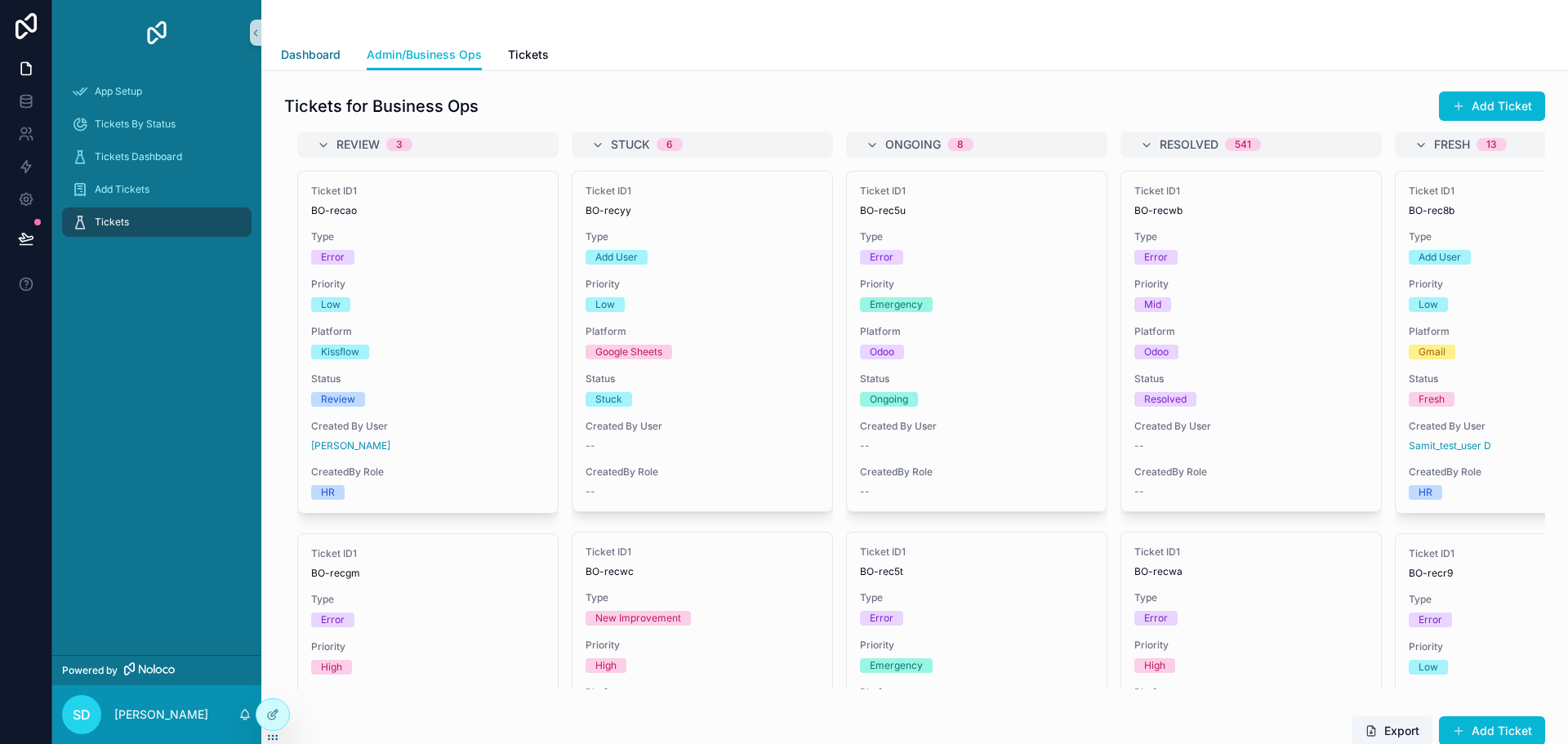
click at [298, 59] on span "Dashboard" at bounding box center [310, 55] width 59 height 17
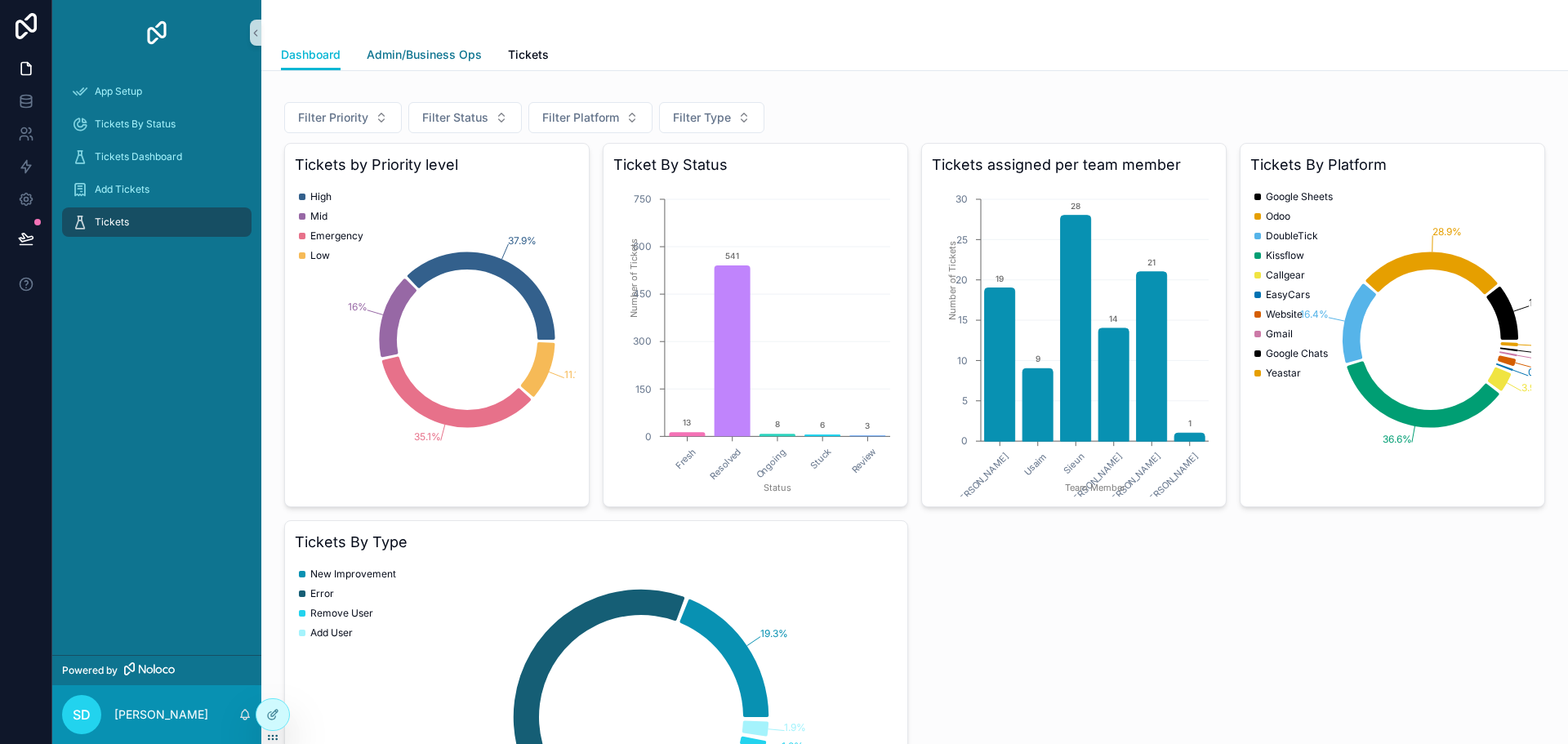
click at [418, 48] on span "Admin/Business Ops" at bounding box center [424, 55] width 115 height 17
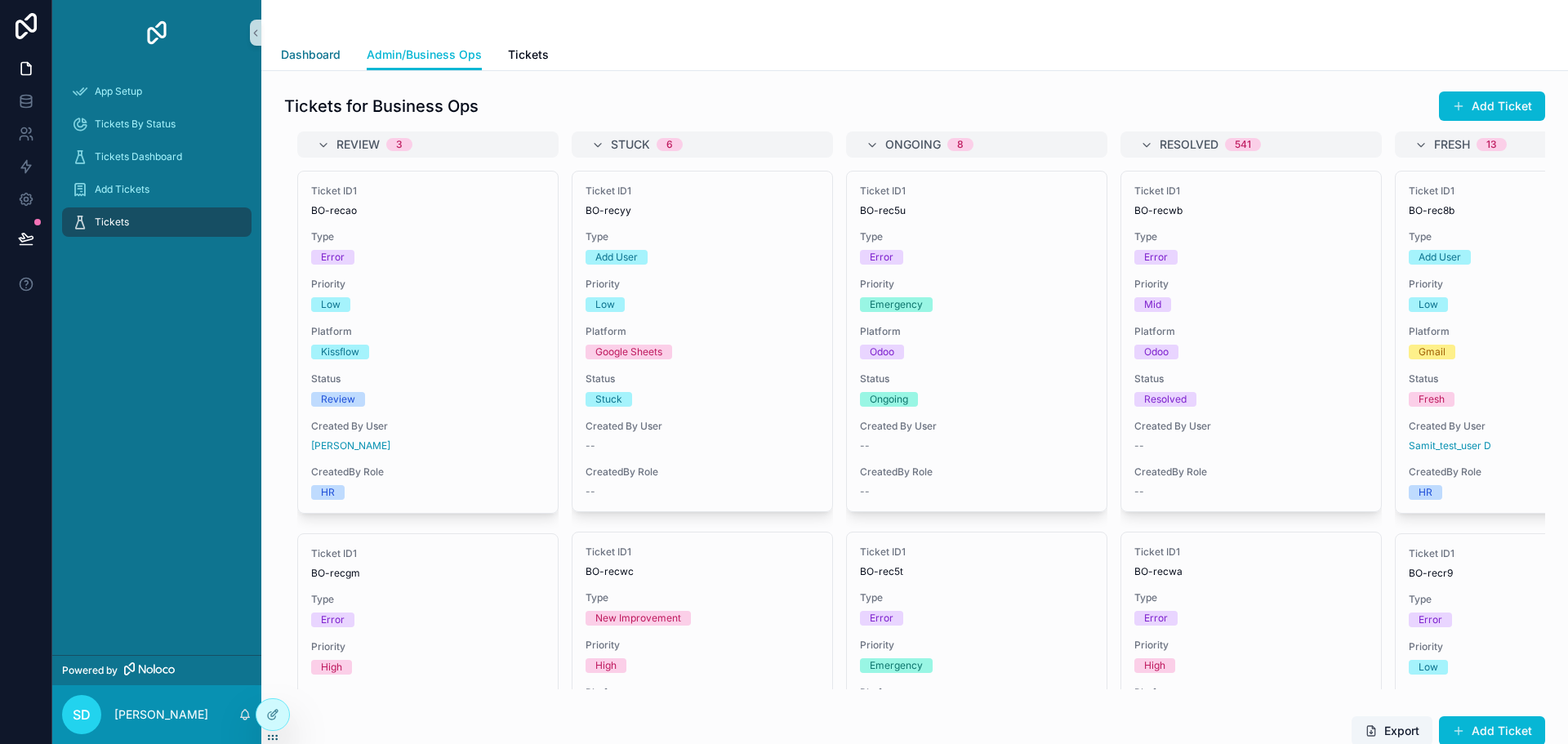
click at [314, 51] on span "Dashboard" at bounding box center [310, 55] width 59 height 17
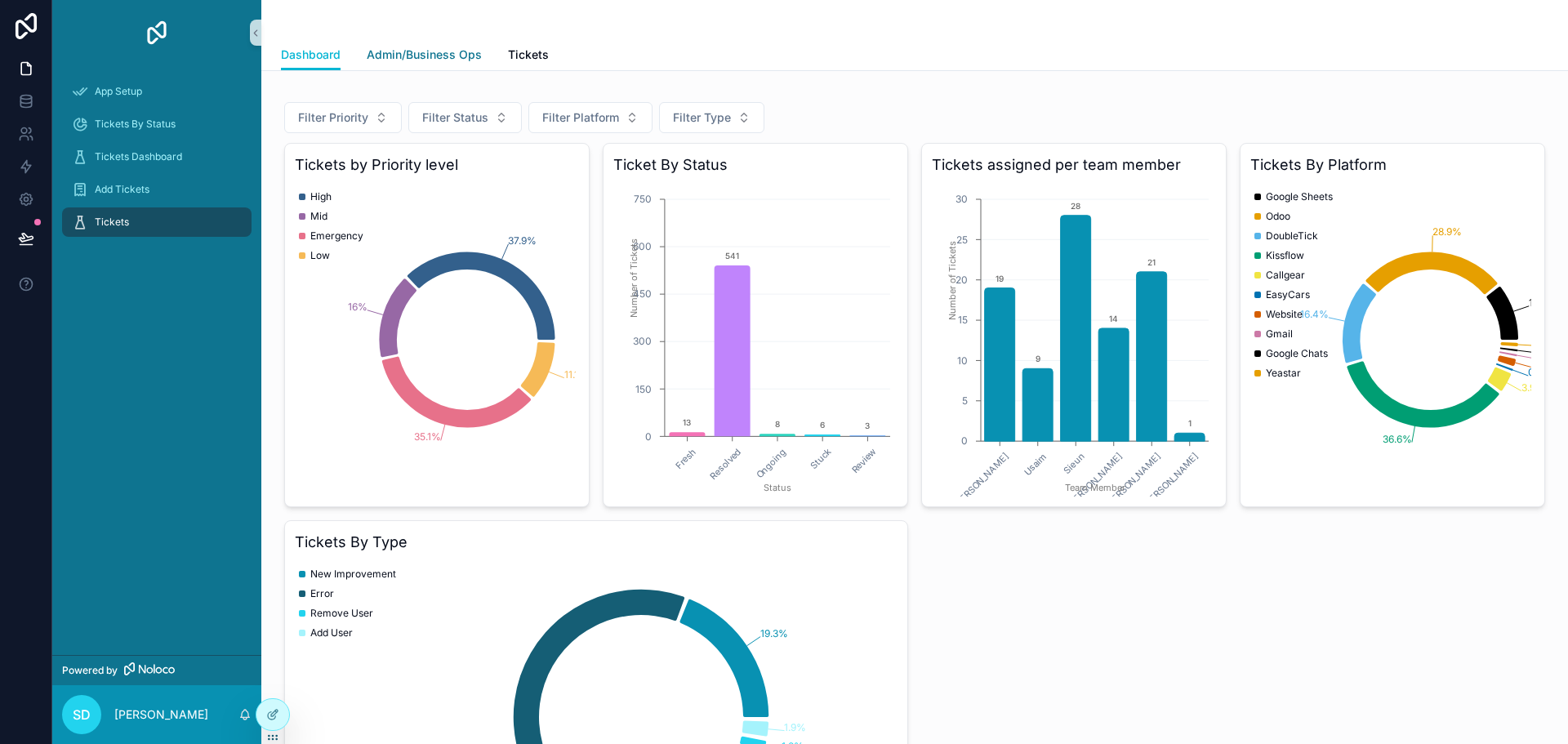
click at [407, 61] on span "Admin/Business Ops" at bounding box center [424, 55] width 115 height 17
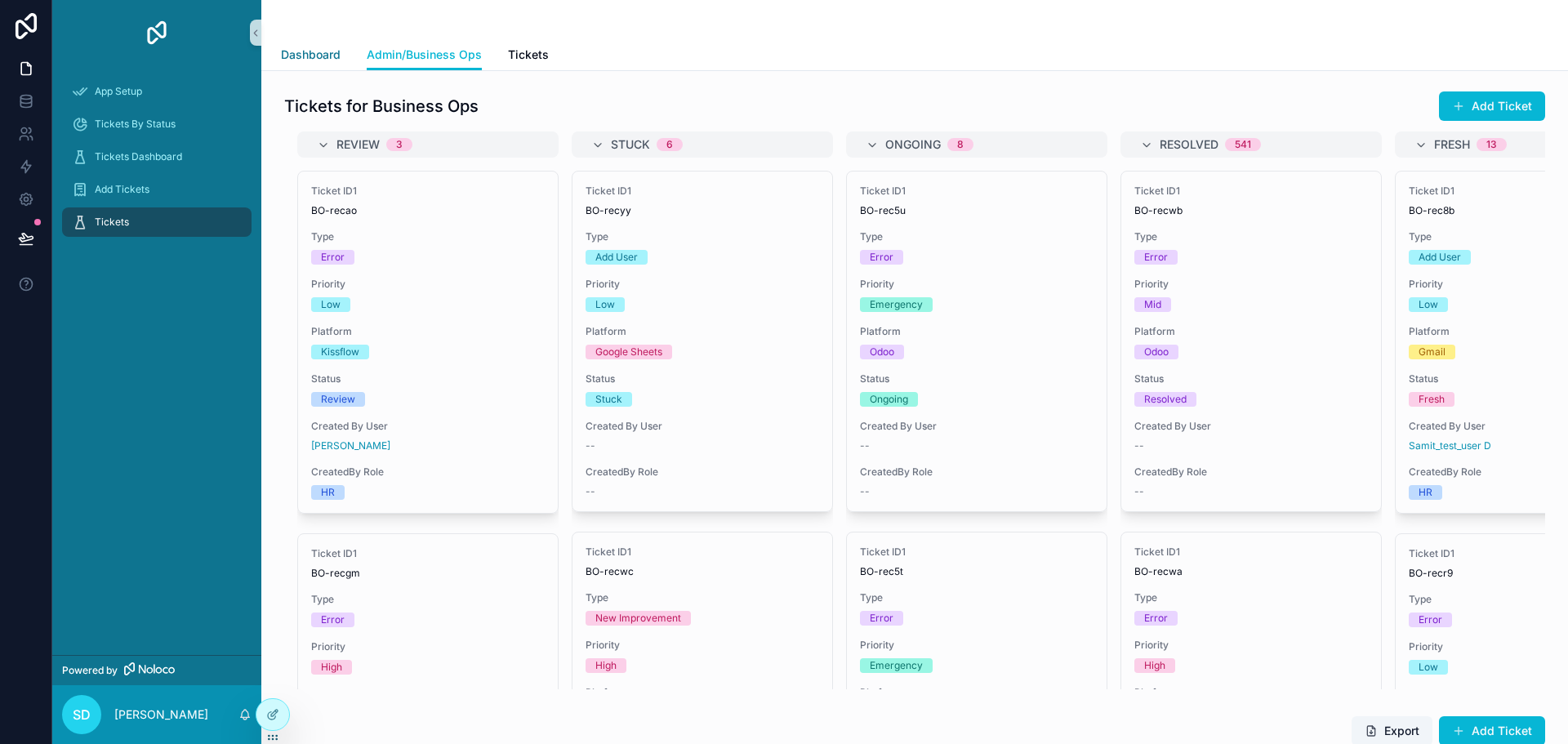
click at [312, 50] on span "Dashboard" at bounding box center [310, 55] width 59 height 17
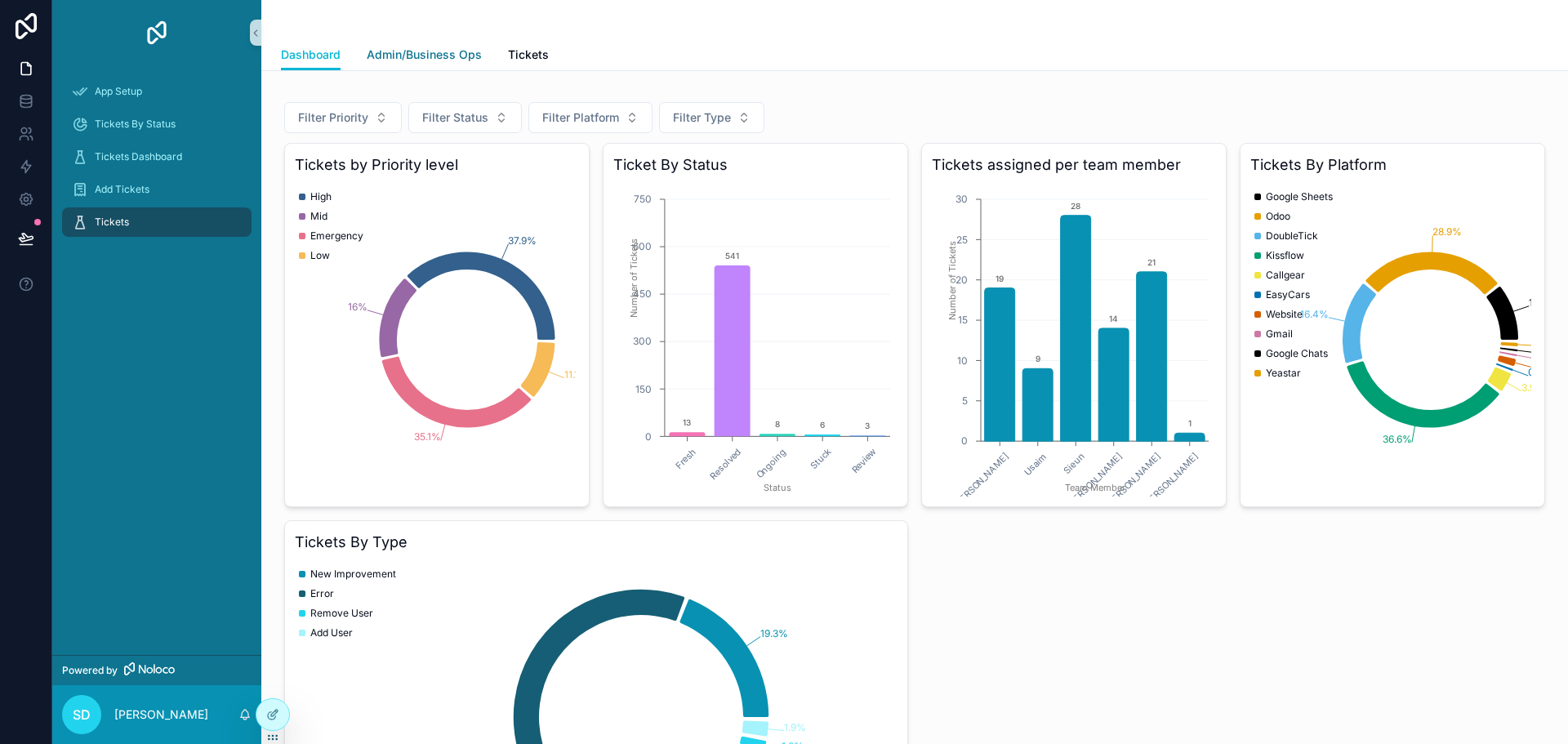
click at [405, 49] on span "Admin/Business Ops" at bounding box center [424, 55] width 115 height 17
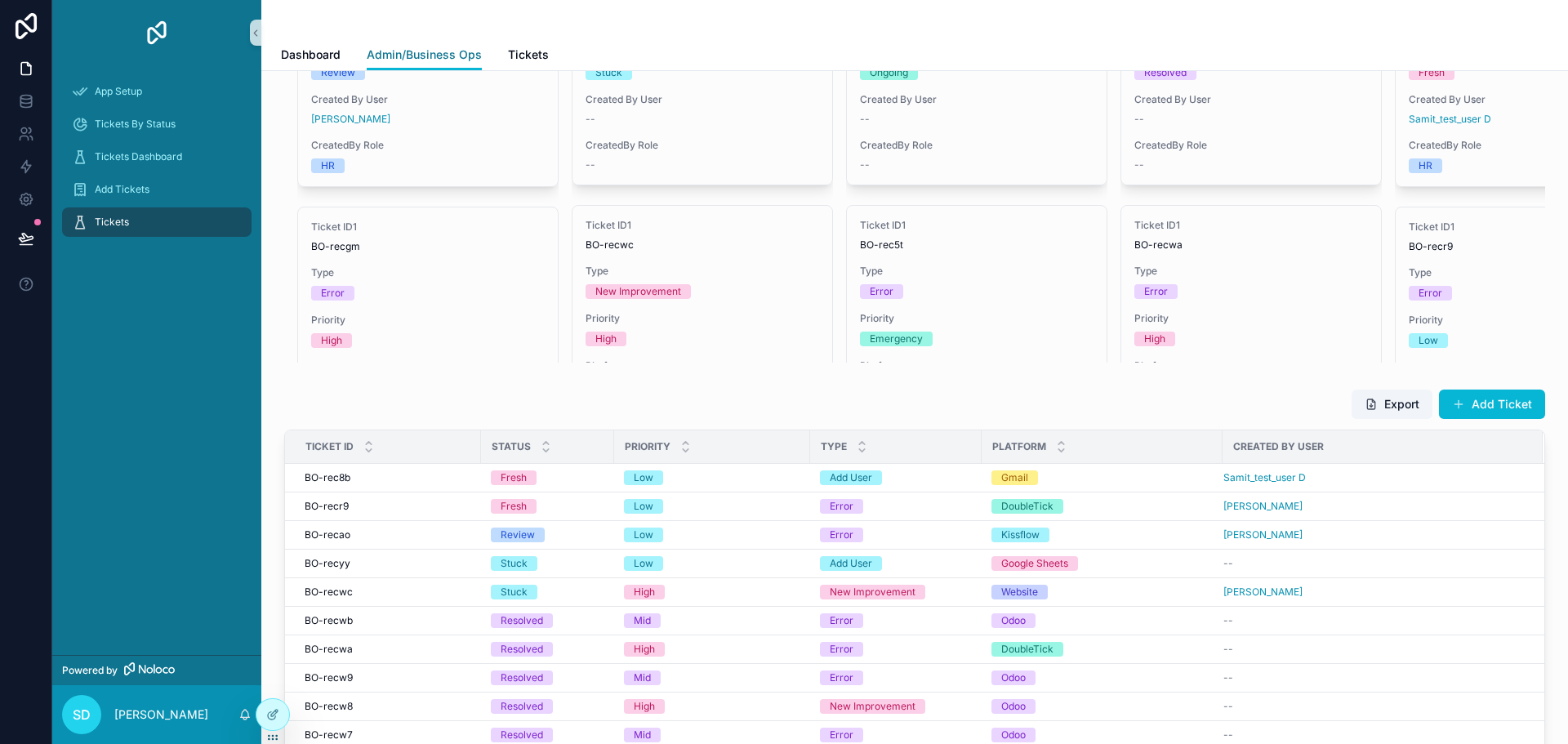
scroll to position [245, 0]
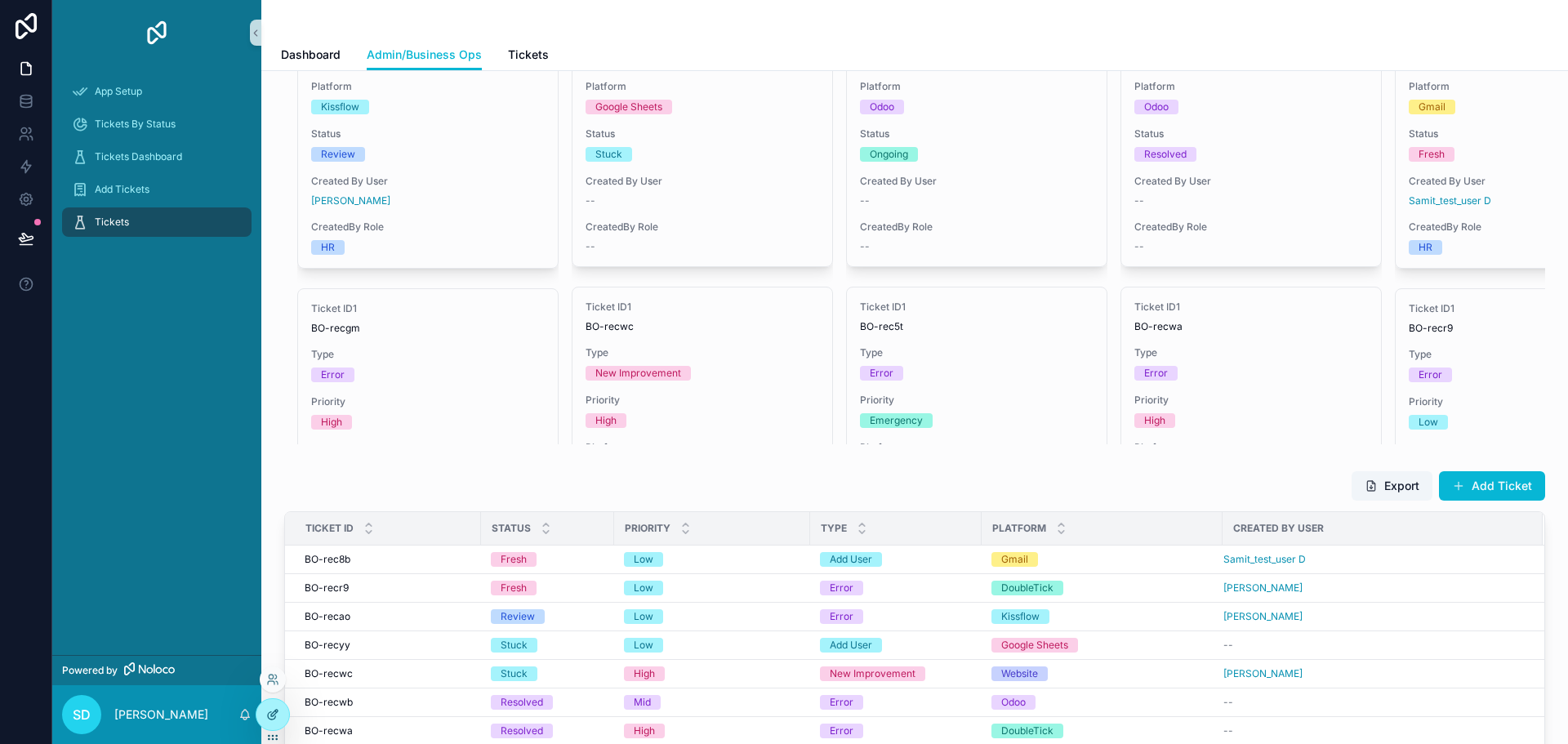
click at [264, 708] on div at bounding box center [273, 715] width 33 height 31
